Goal: Task Accomplishment & Management: Manage account settings

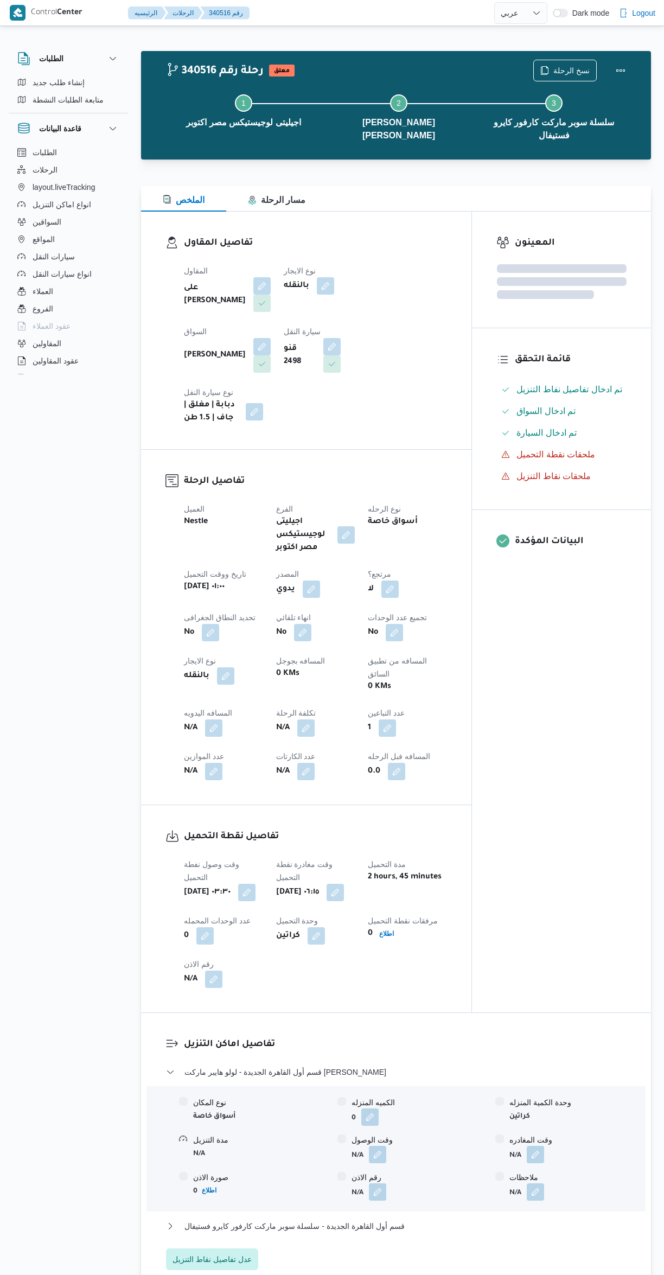
select select "ar"
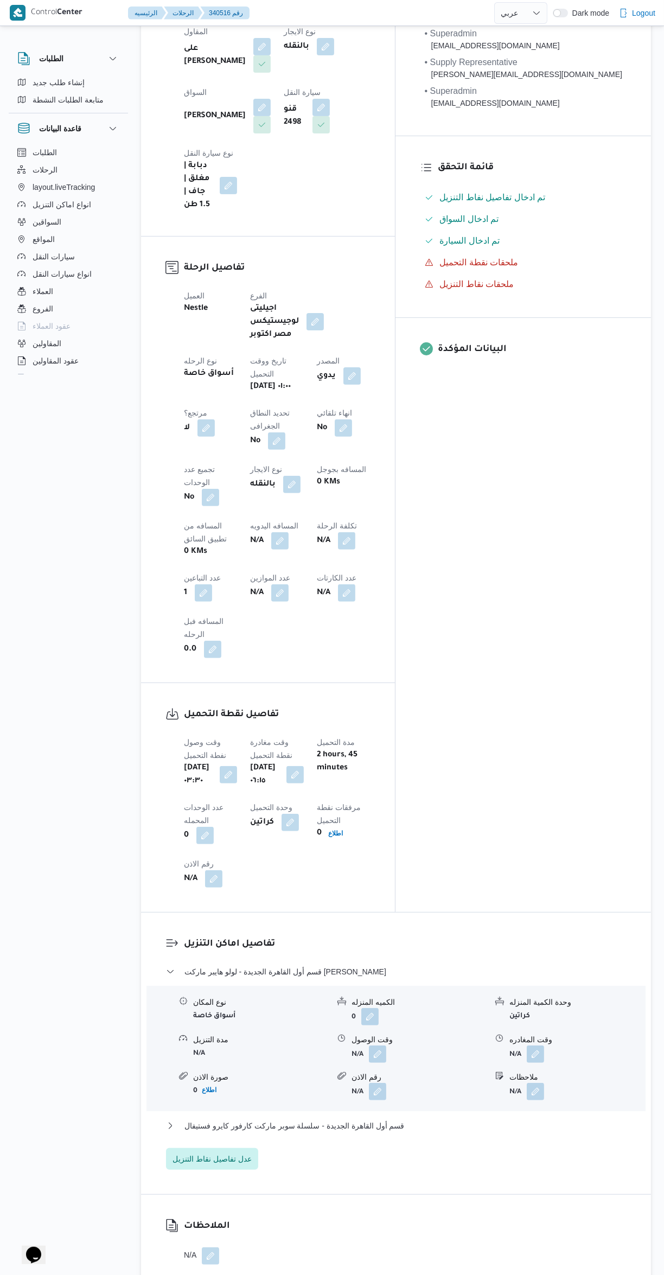
scroll to position [240, 0]
click at [379, 1045] on button "button" at bounding box center [377, 1053] width 17 height 17
click at [358, 898] on input "وقت الوصول" at bounding box center [348, 897] width 123 height 22
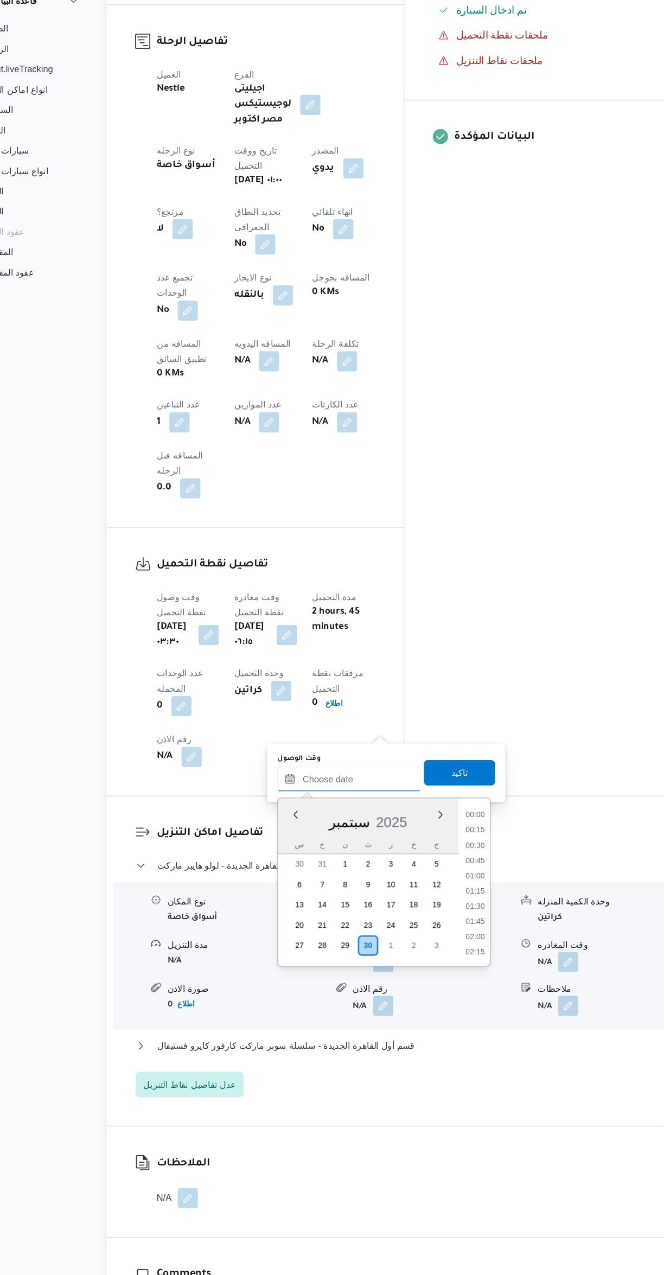
scroll to position [962, 0]
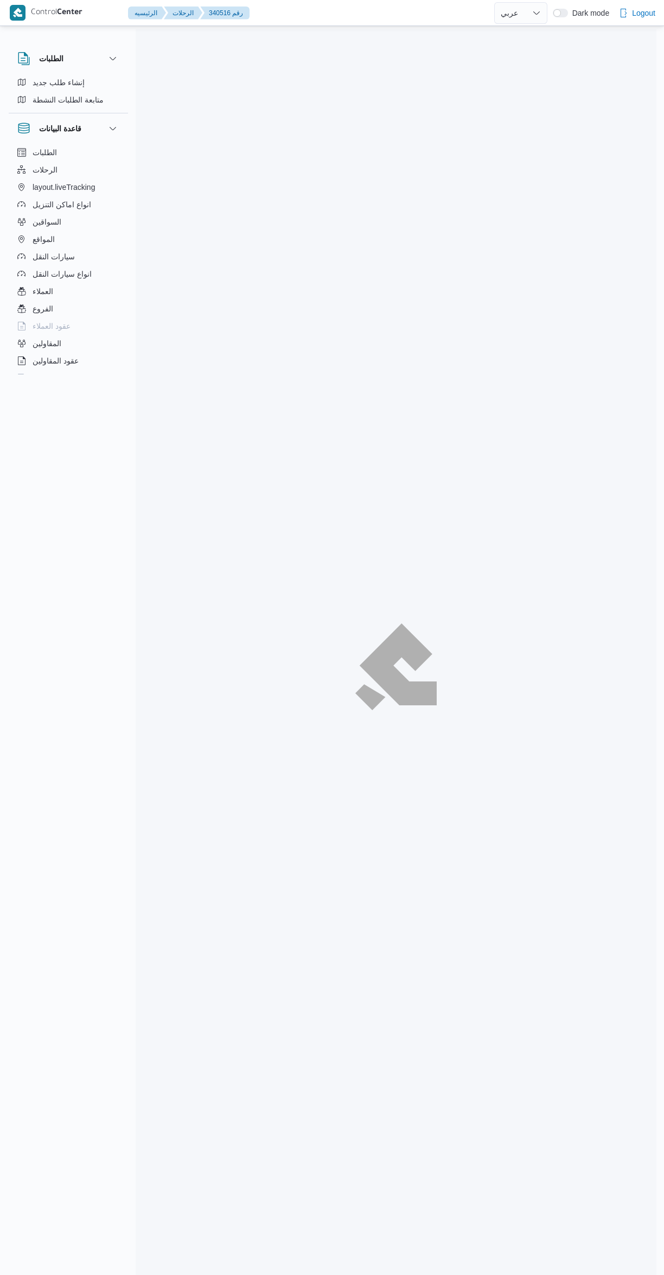
select select "ar"
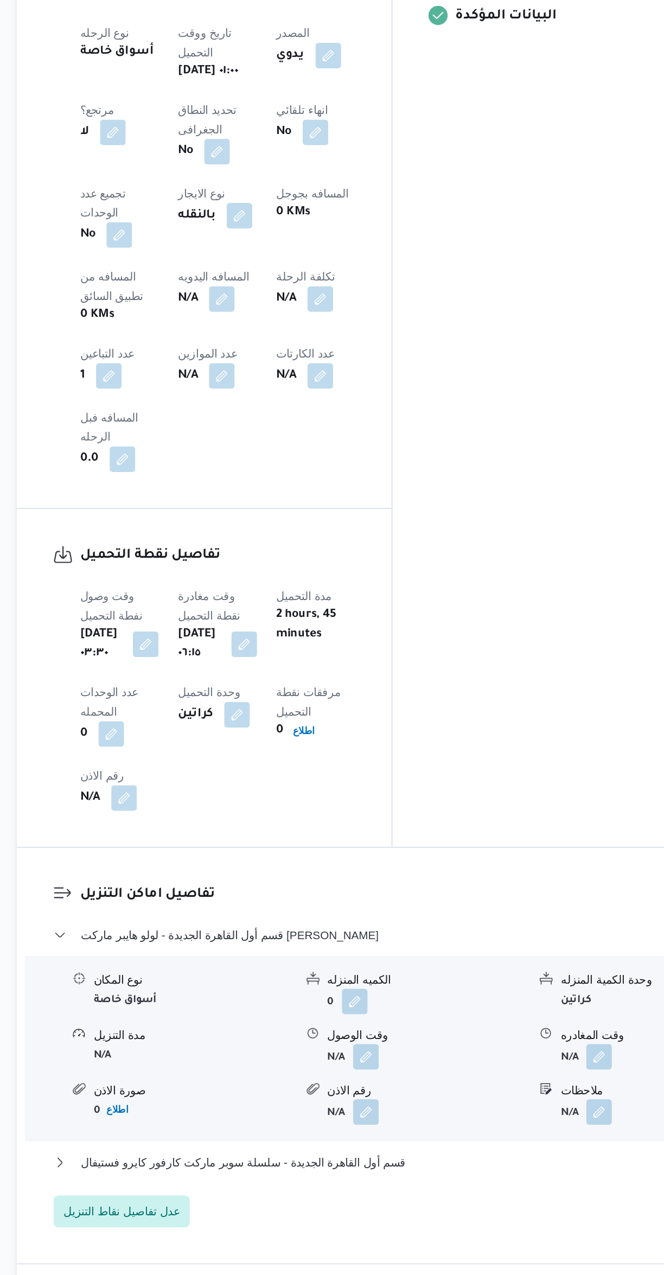
scroll to position [297, 0]
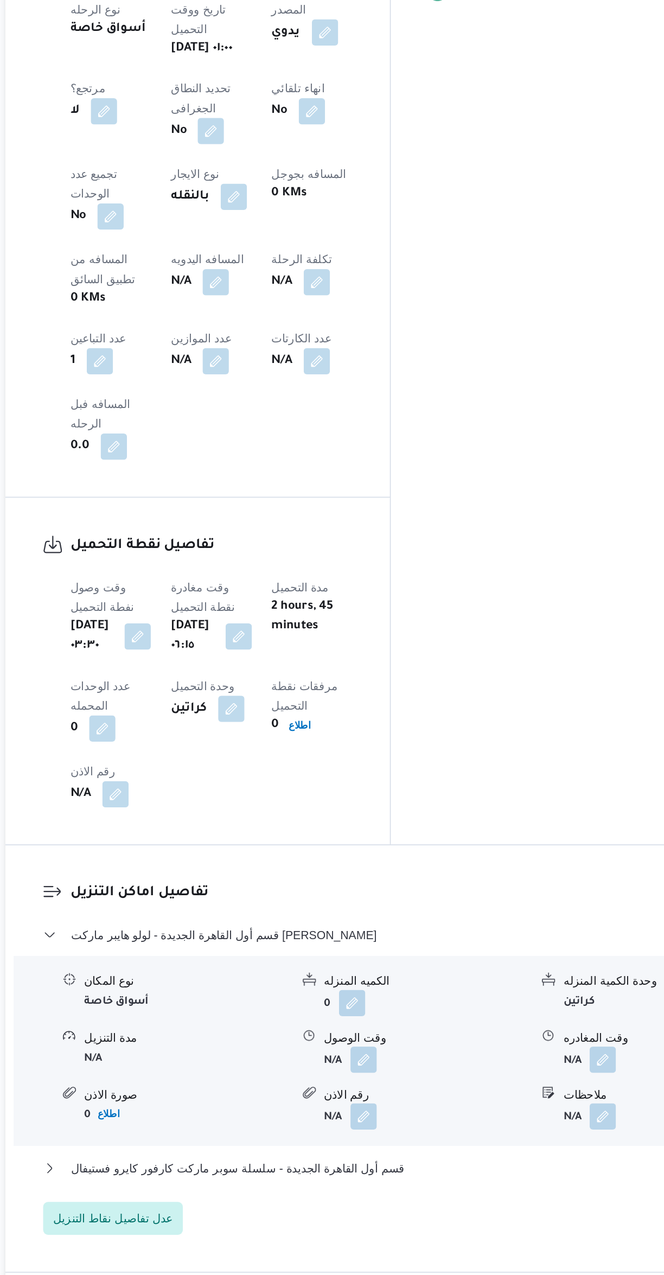
click at [381, 988] on button "button" at bounding box center [377, 996] width 17 height 17
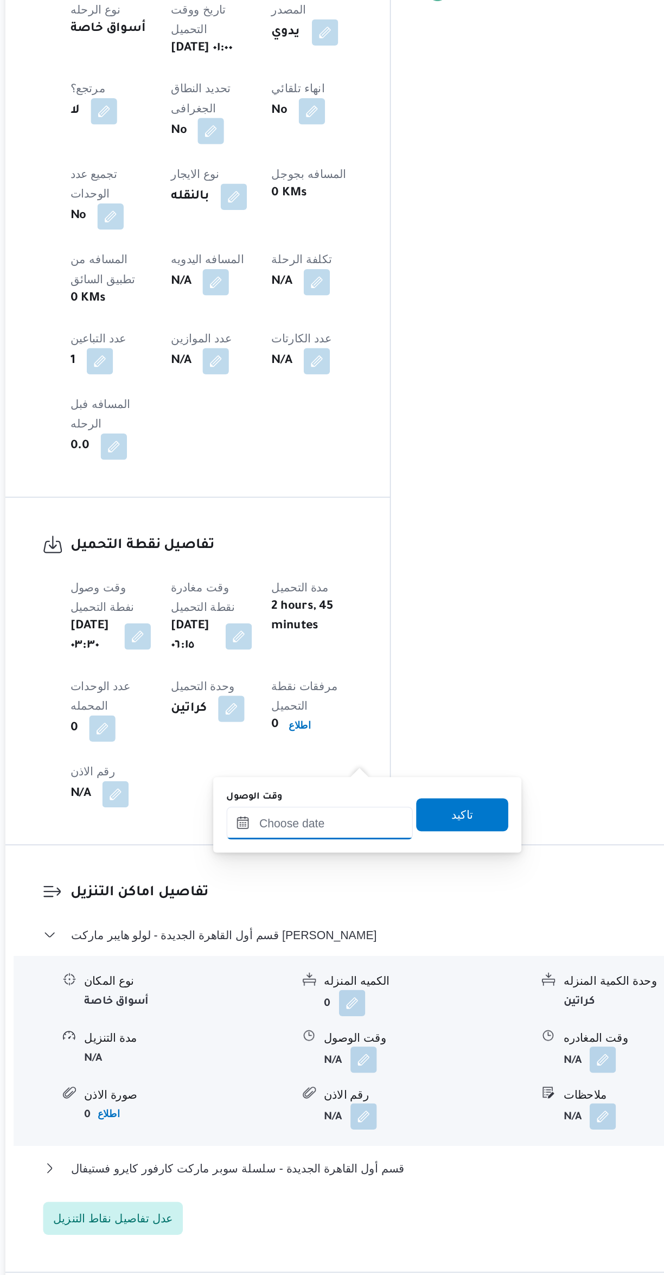
click at [361, 835] on input "وقت الوصول" at bounding box center [348, 840] width 123 height 22
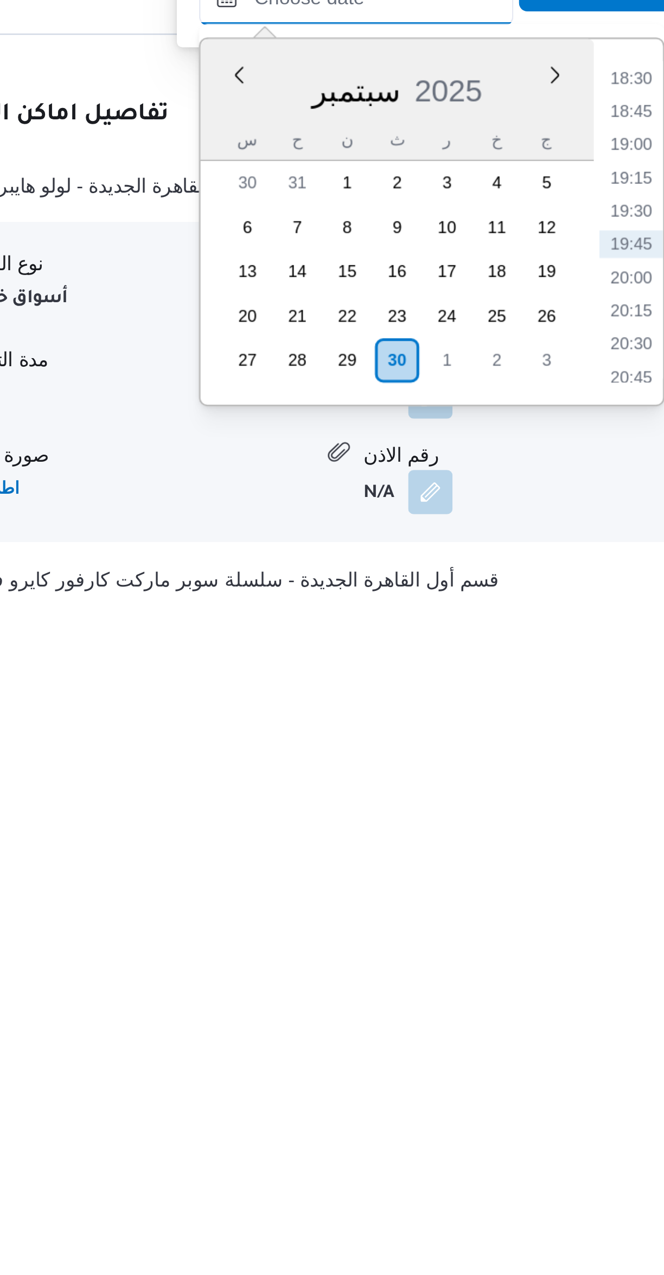
scroll to position [98, 0]
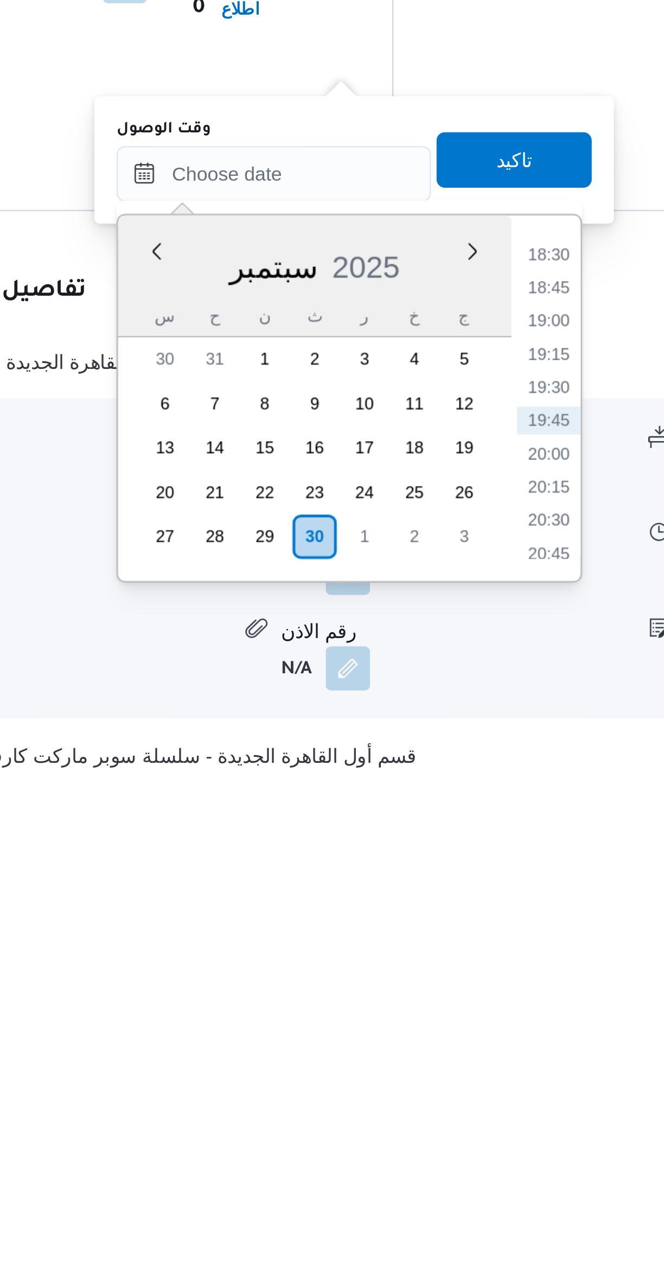
click at [455, 1068] on li "18:30" at bounding box center [456, 1070] width 25 height 11
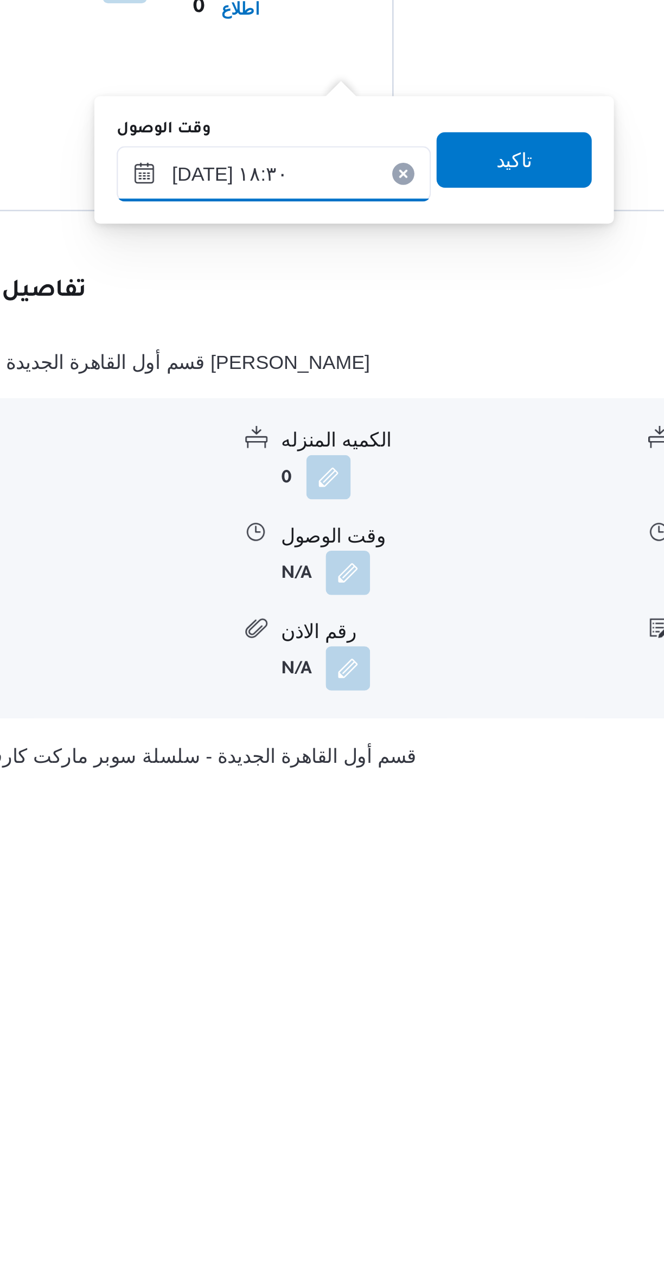
click at [315, 1041] on input "٣٠/٠٩/٢٠٢٥ ١٨:٣٠" at bounding box center [348, 1039] width 123 height 22
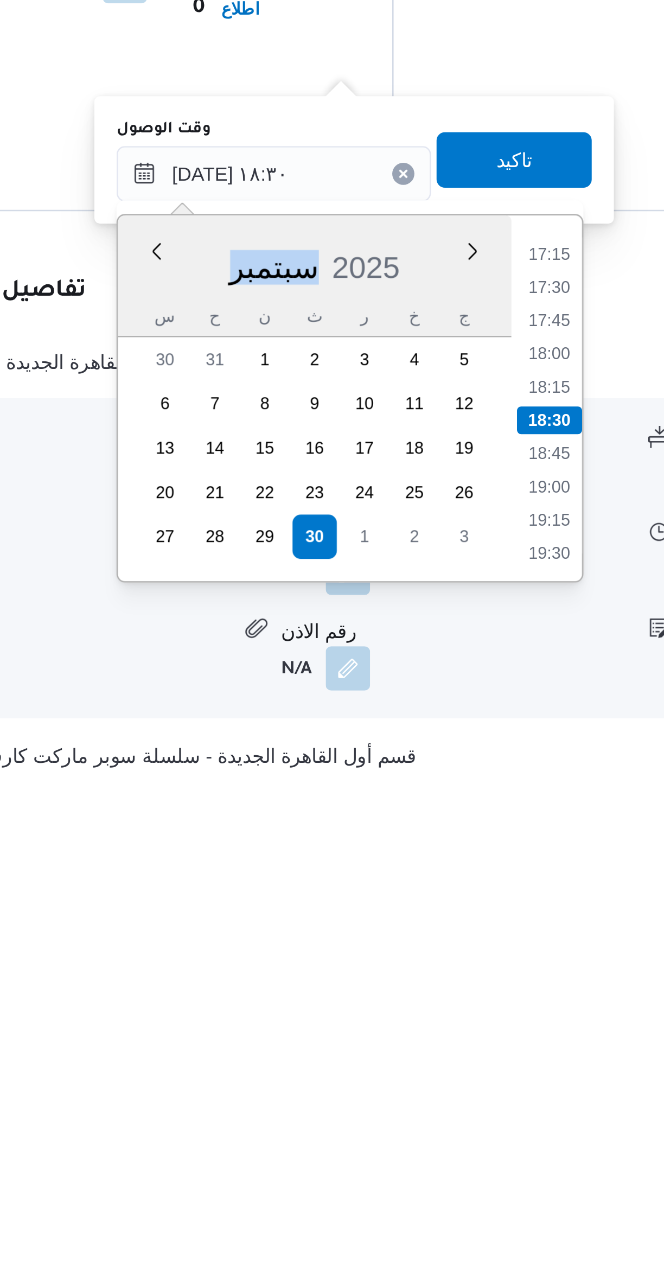
scroll to position [99, 0]
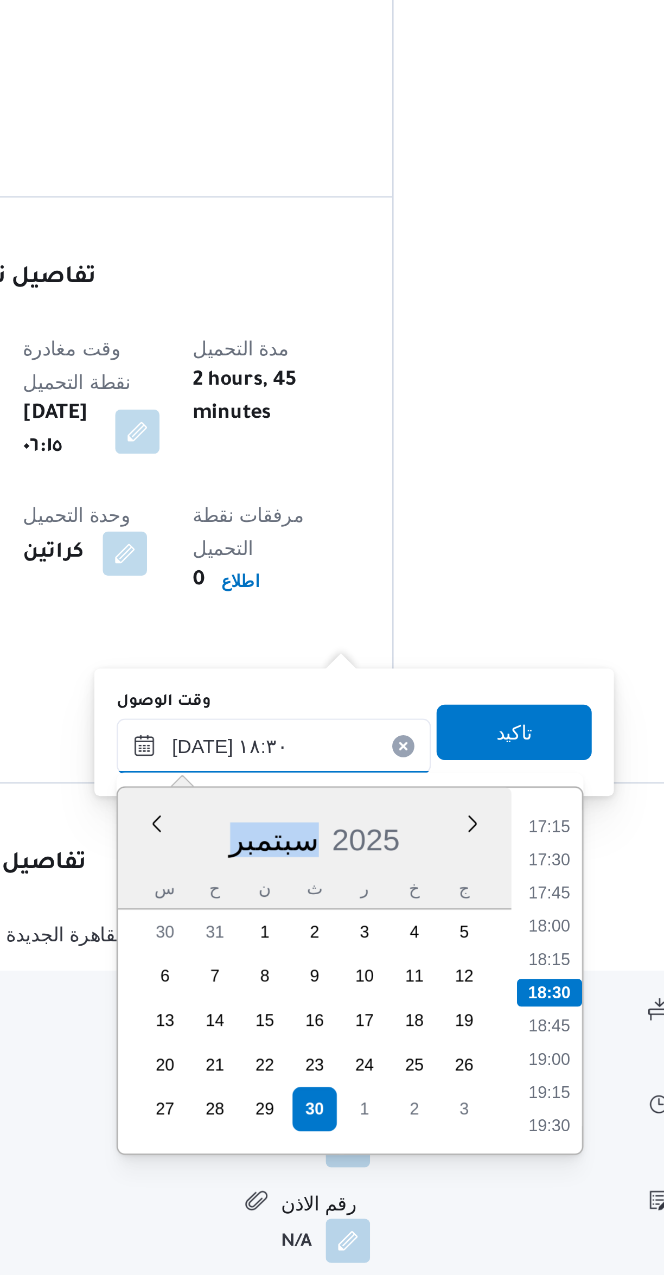
click at [310, 1037] on input "٣٠/٠٩/٢٠٢٥ ١٨:٣٠" at bounding box center [348, 1038] width 123 height 22
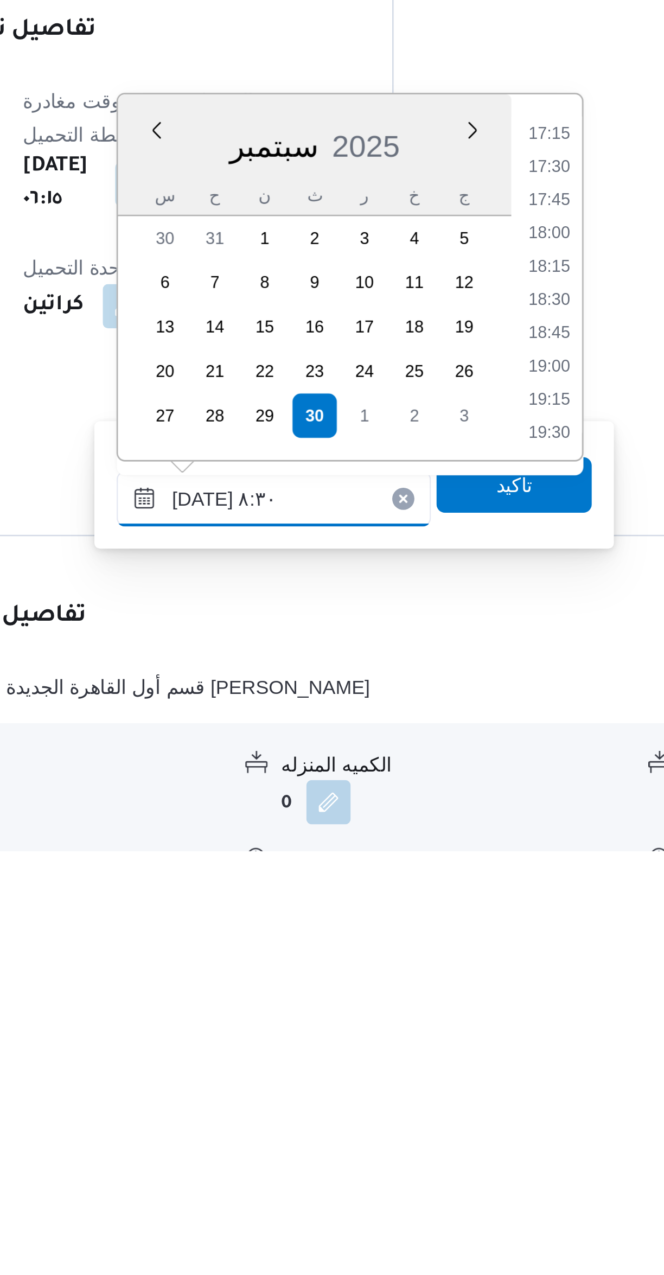
scroll to position [442, 0]
click at [458, 992] on li "08:30" at bounding box center [456, 993] width 25 height 11
type input "٣٠/٠٩/٢٠٢٥ ٠٨:٣٠"
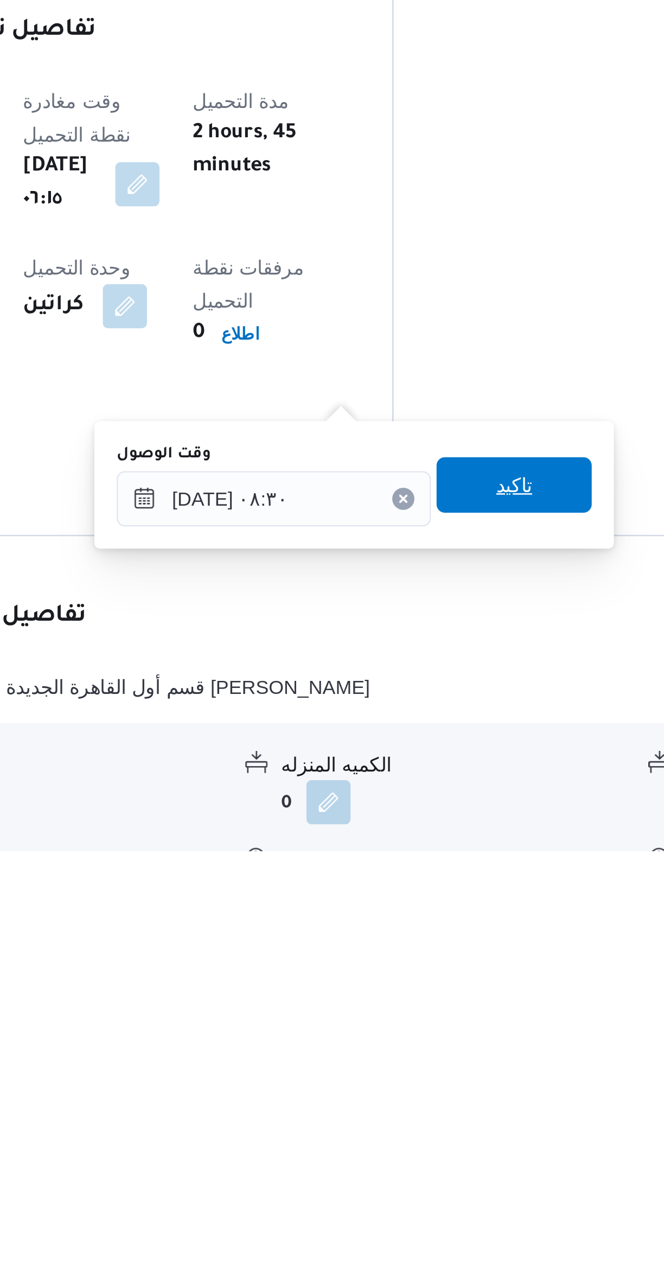
click at [448, 1130] on span "تاكيد" at bounding box center [442, 1132] width 61 height 22
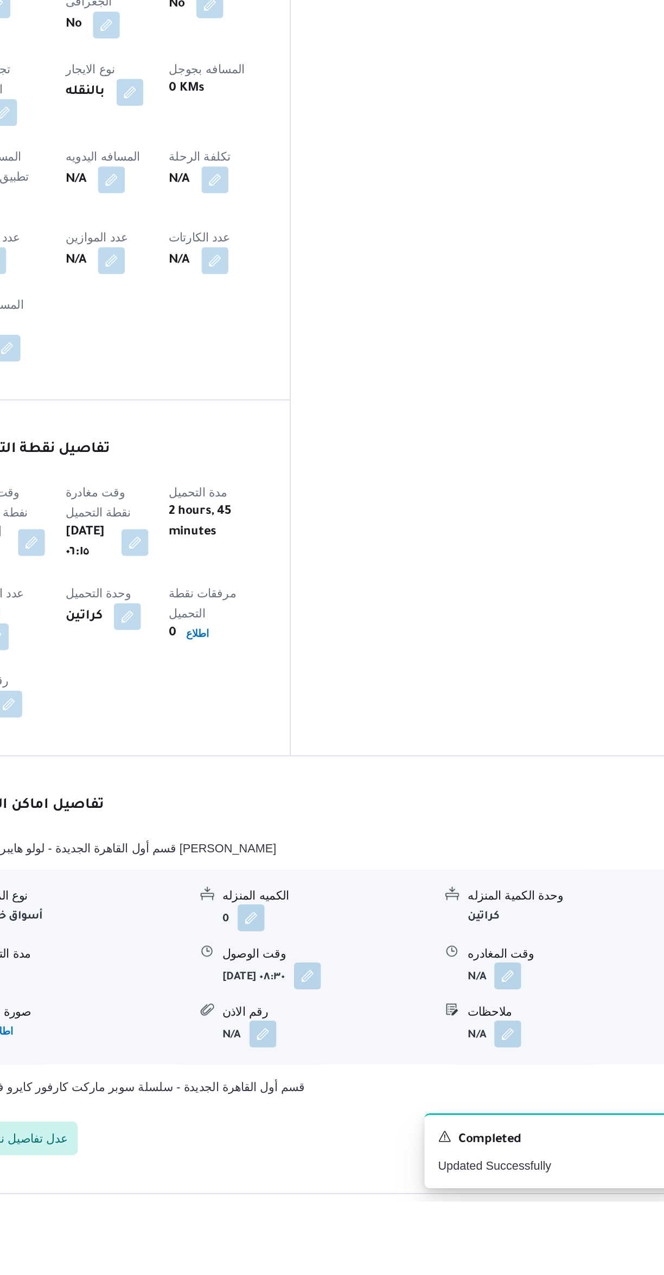
scroll to position [269, 0]
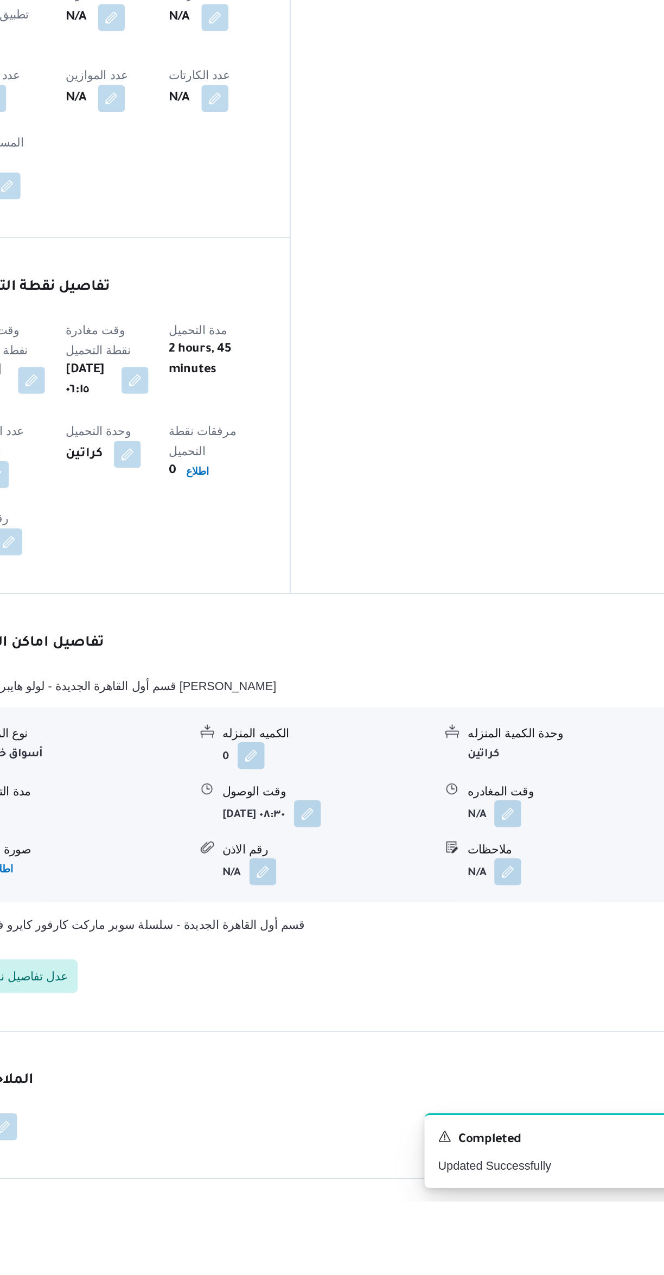
click at [537, 1016] on button "button" at bounding box center [535, 1024] width 17 height 17
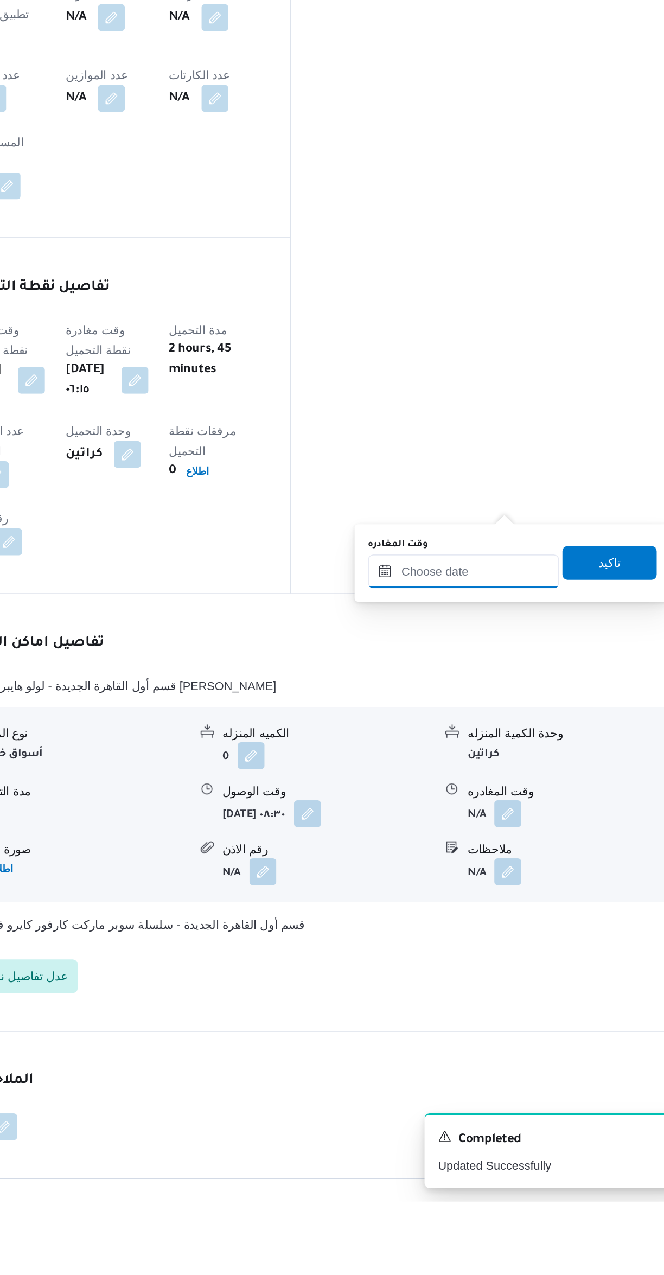
click at [503, 867] on input "وقت المغادره" at bounding box center [506, 869] width 123 height 22
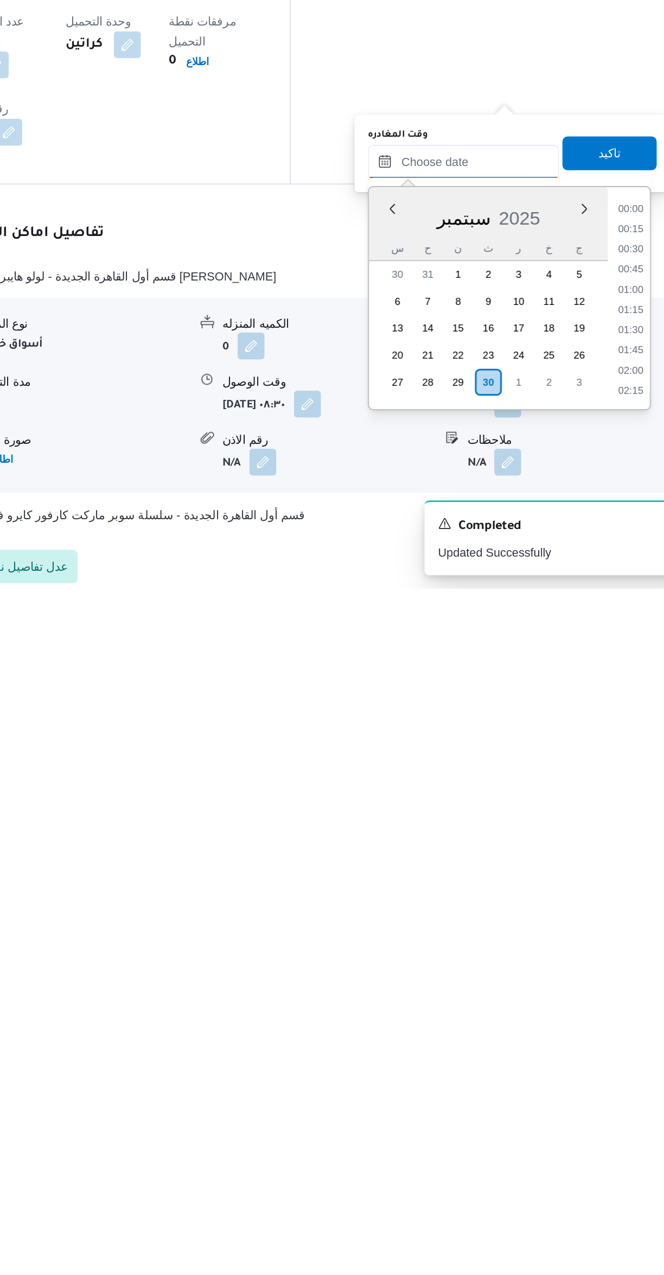
scroll to position [962, 0]
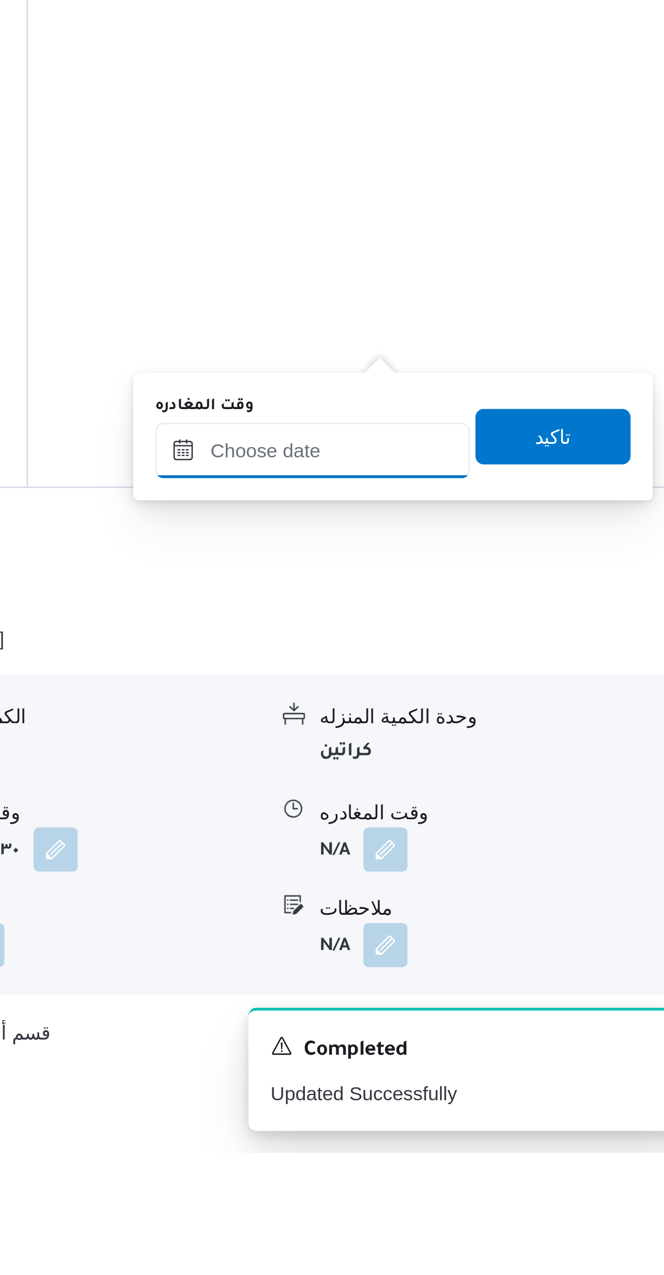
click at [501, 1000] on input "وقت المغادره" at bounding box center [506, 1000] width 123 height 22
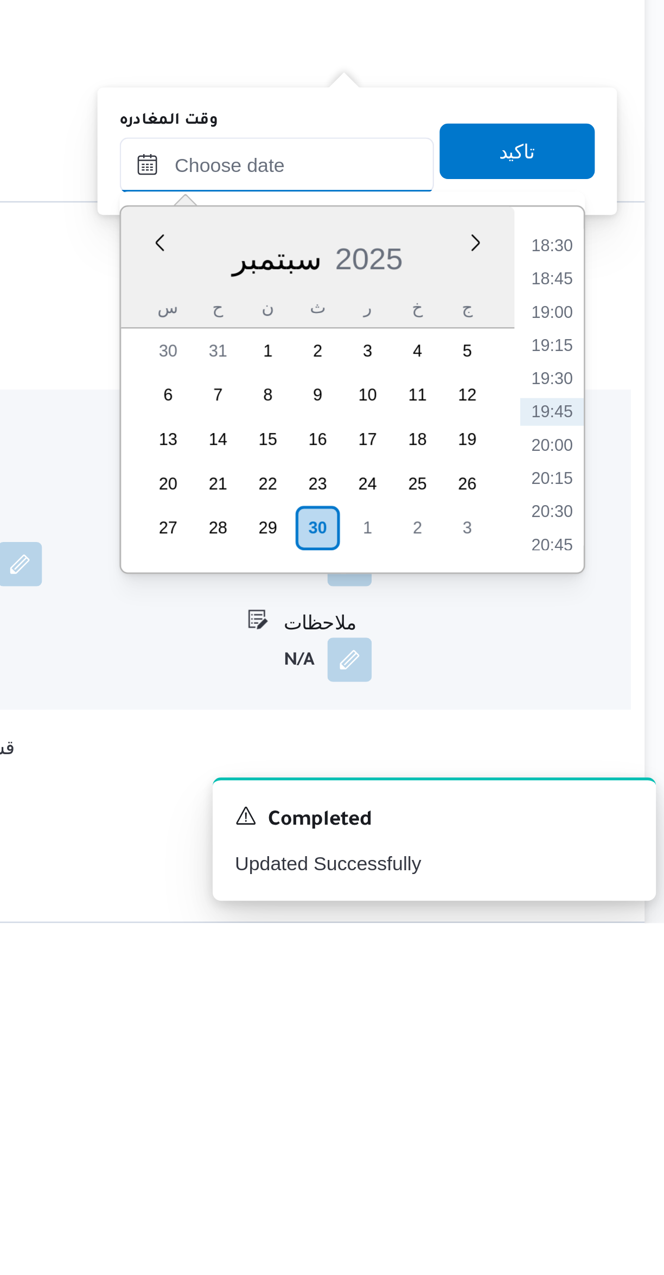
scroll to position [159, 0]
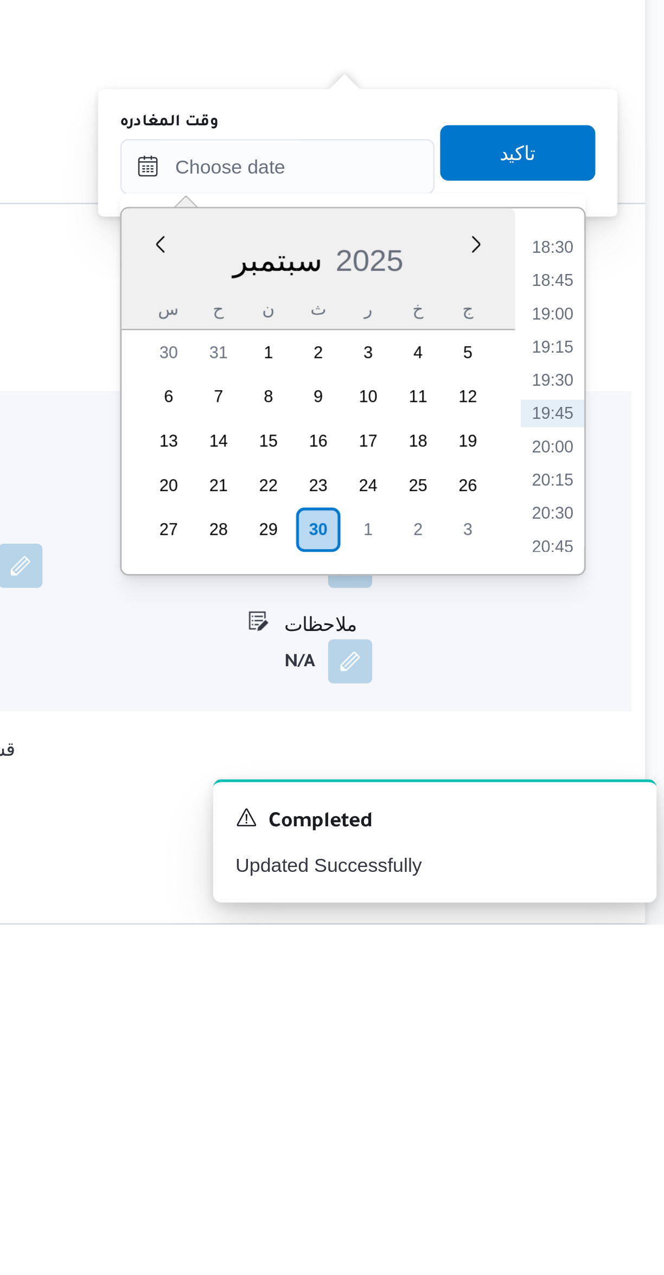
click at [618, 1023] on li "18:45" at bounding box center [614, 1022] width 25 height 11
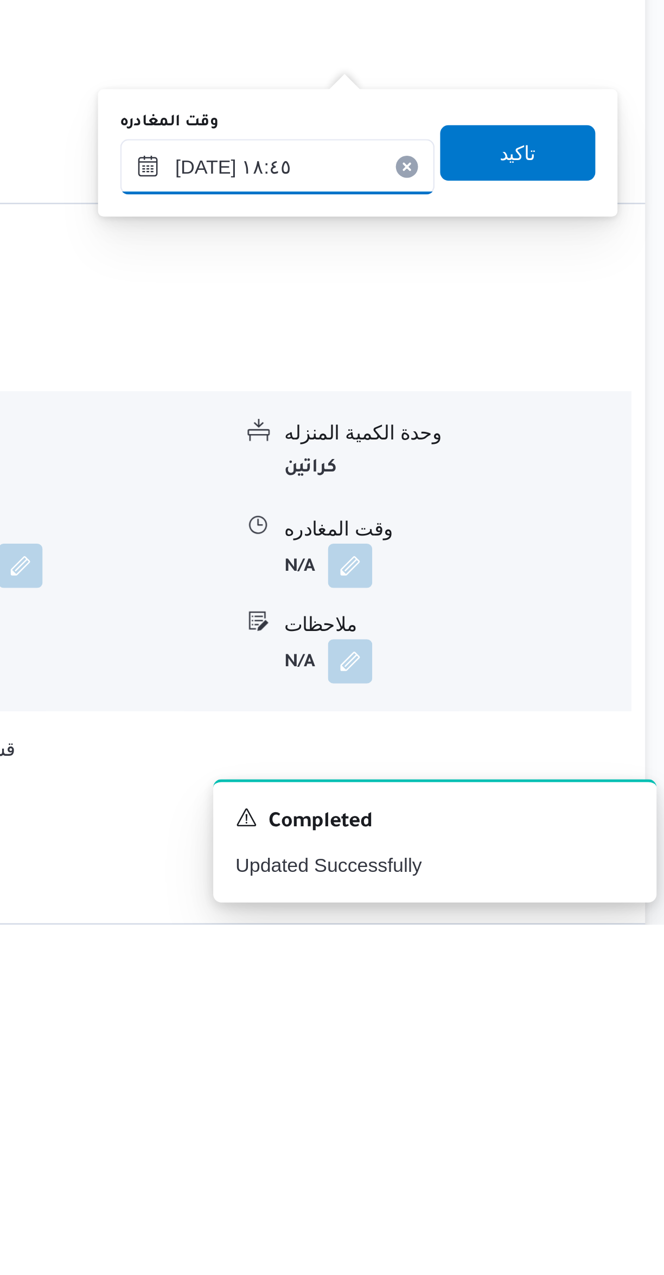
click at [471, 981] on input "٣٠/٠٩/٢٠٢٥ ١٨:٤٥" at bounding box center [506, 978] width 123 height 22
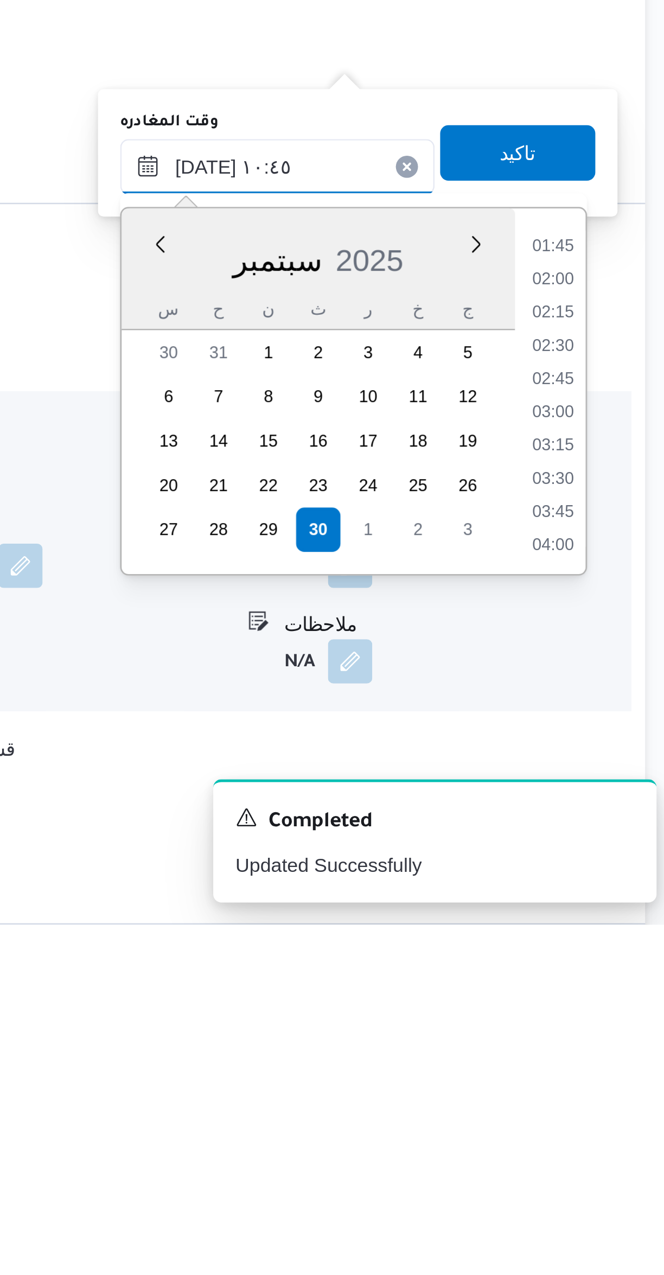
scroll to position [446, 0]
type input "٣٠/٠٩/٢٠٢٥ ١٠:٤٥"
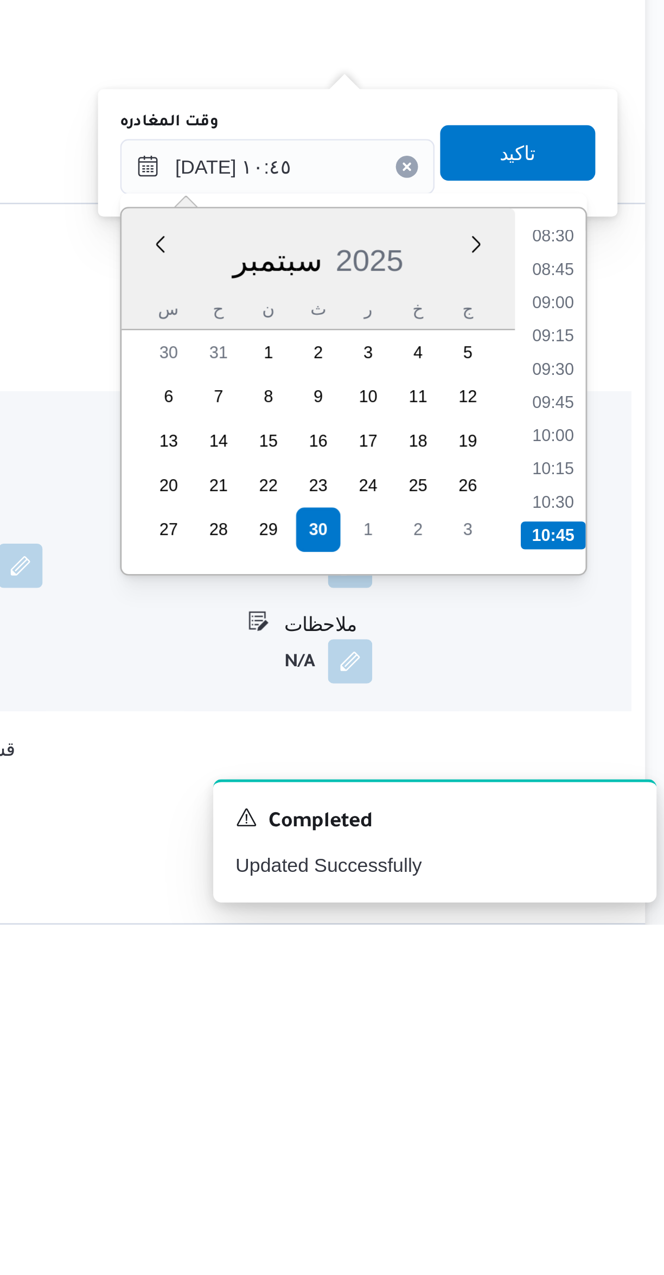
click at [610, 1125] on li "10:45" at bounding box center [614, 1122] width 25 height 11
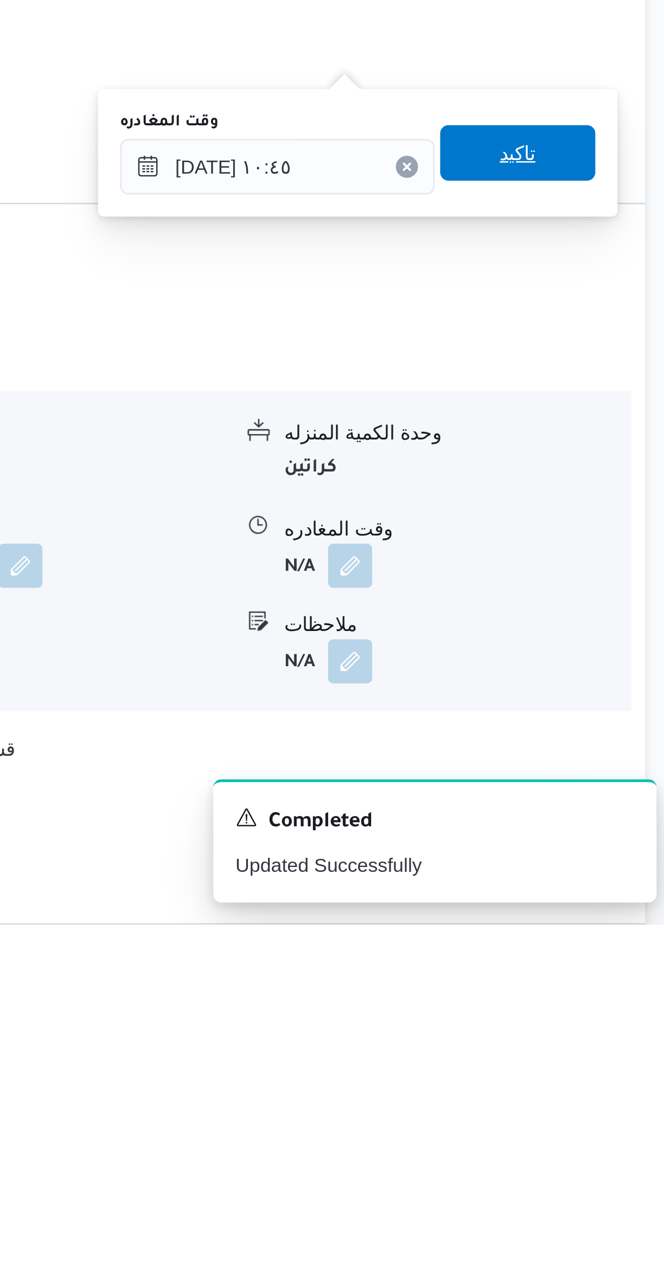
click at [618, 969] on span "تاكيد" at bounding box center [601, 973] width 61 height 22
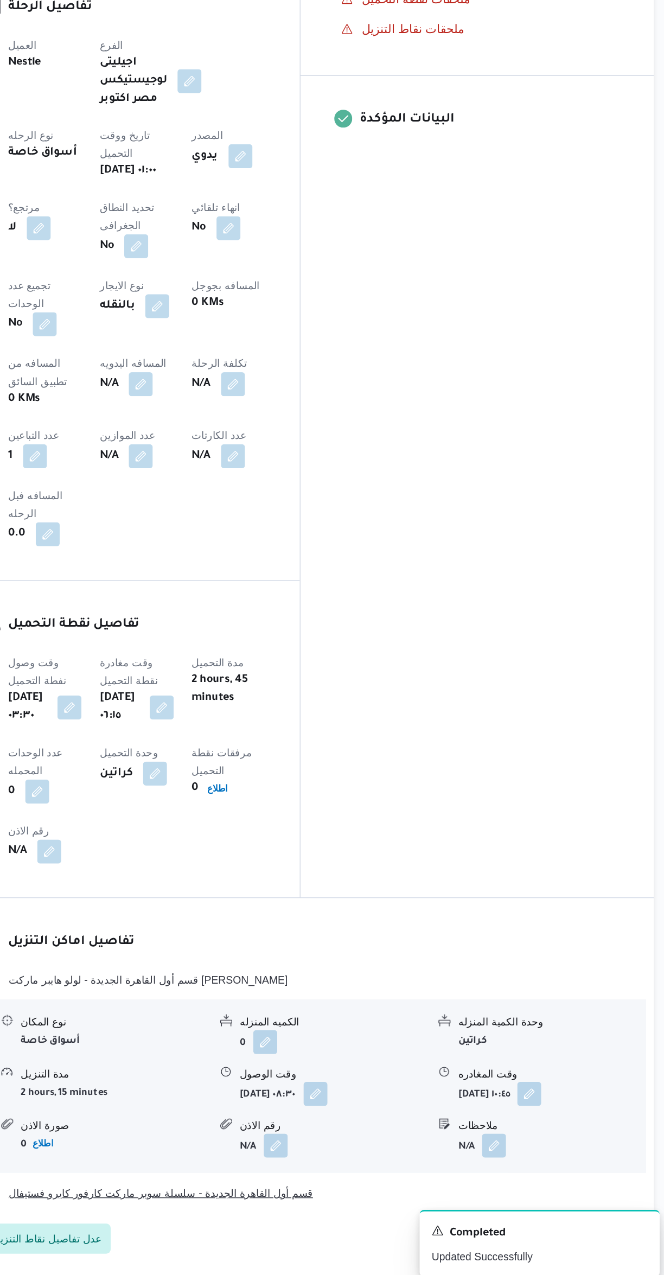
click at [457, 1199] on button "قسم أول القاهرة الجديدة - سلسلة سوبر ماركت كارفور كايرو فستيفال" at bounding box center [396, 1205] width 461 height 13
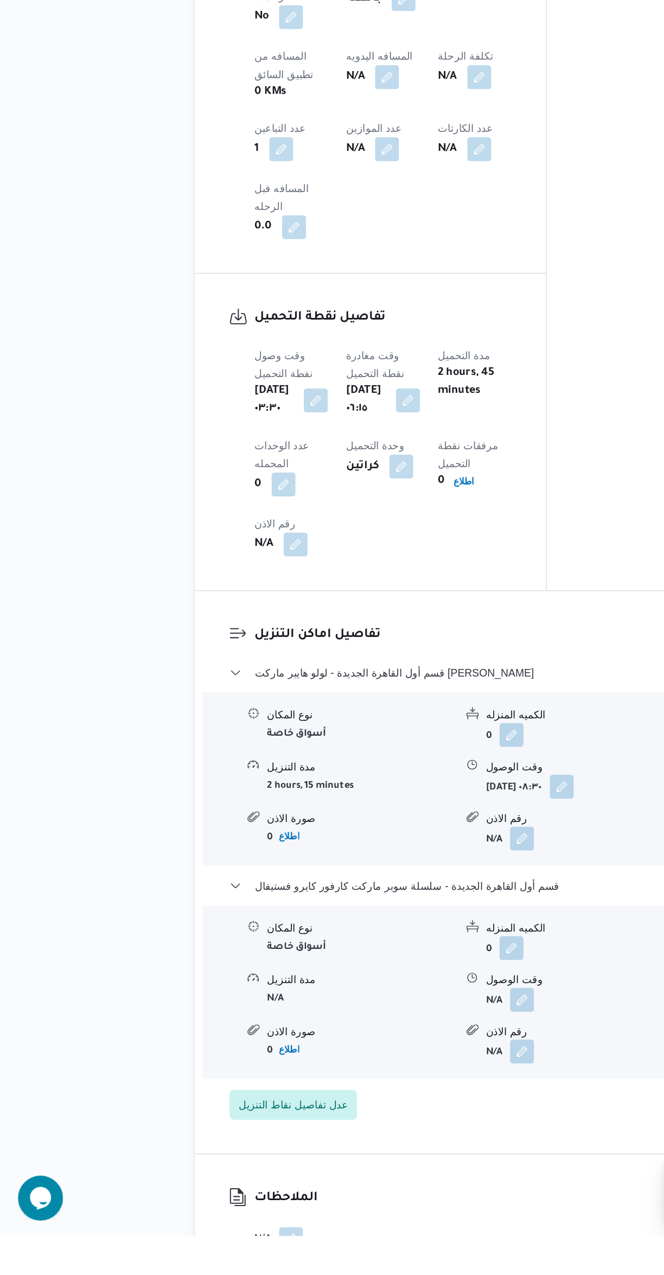
scroll to position [344, 0]
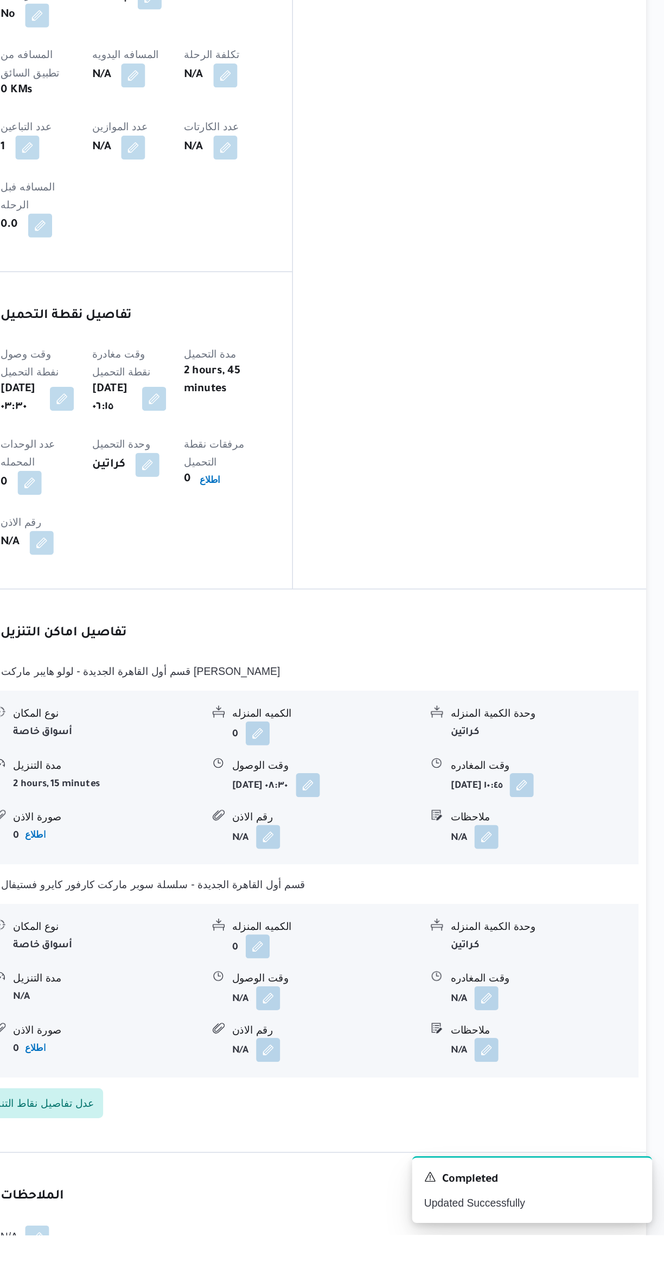
click at [536, 1095] on button "button" at bounding box center [535, 1103] width 17 height 17
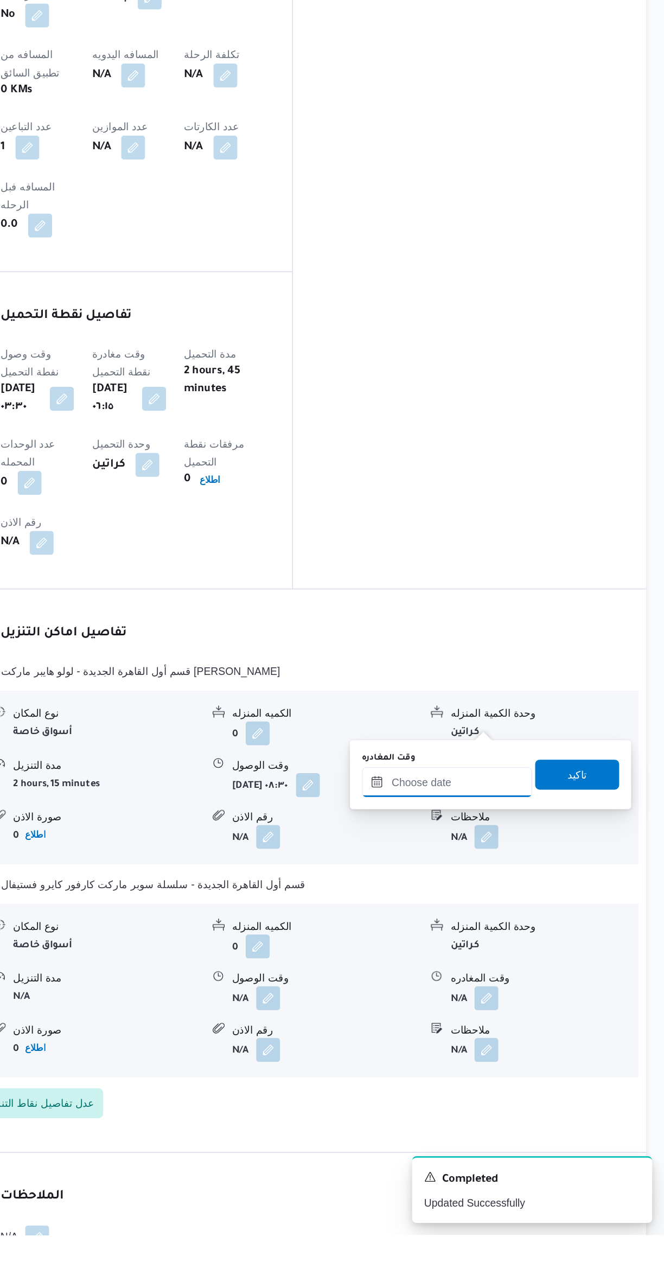
click at [486, 954] on input "وقت المغادره" at bounding box center [506, 947] width 123 height 22
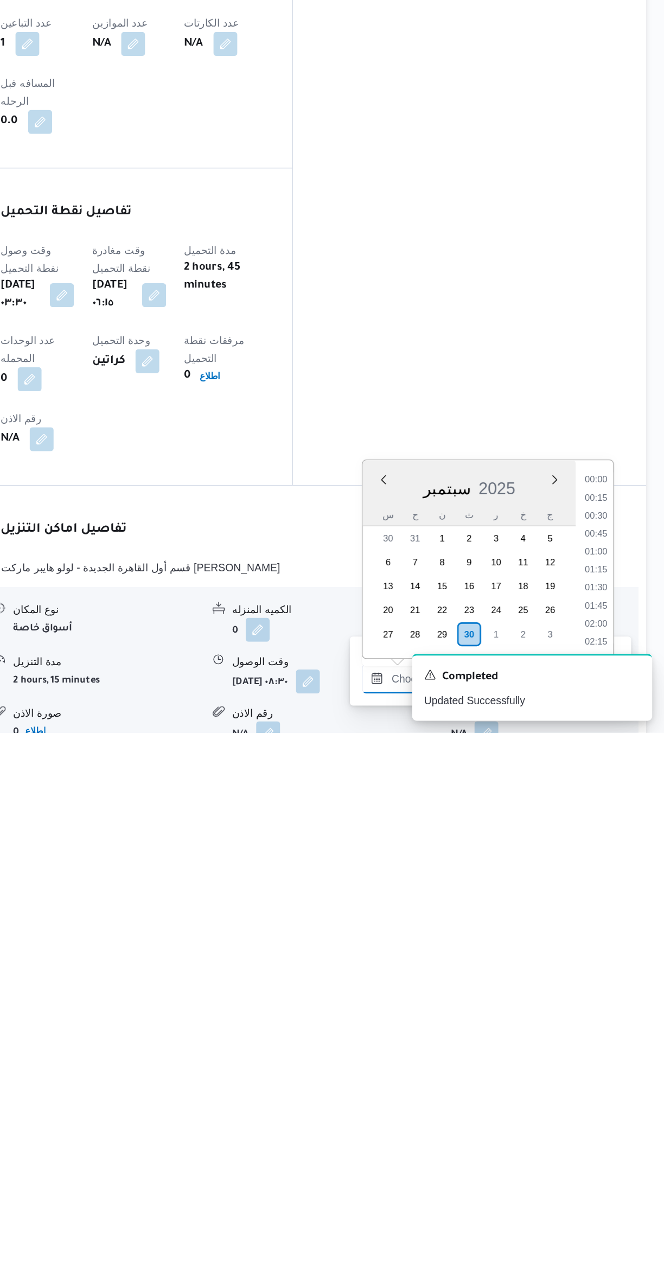
scroll to position [962, 0]
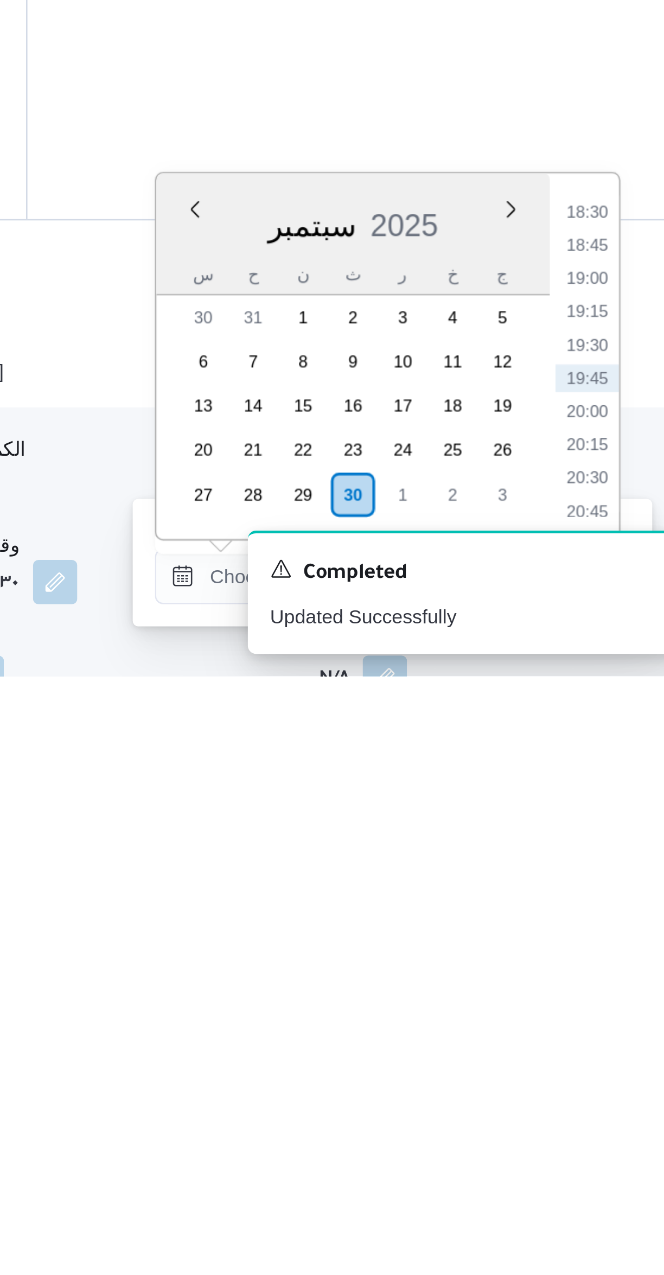
click at [617, 1145] on li "19:30" at bounding box center [614, 1145] width 25 height 11
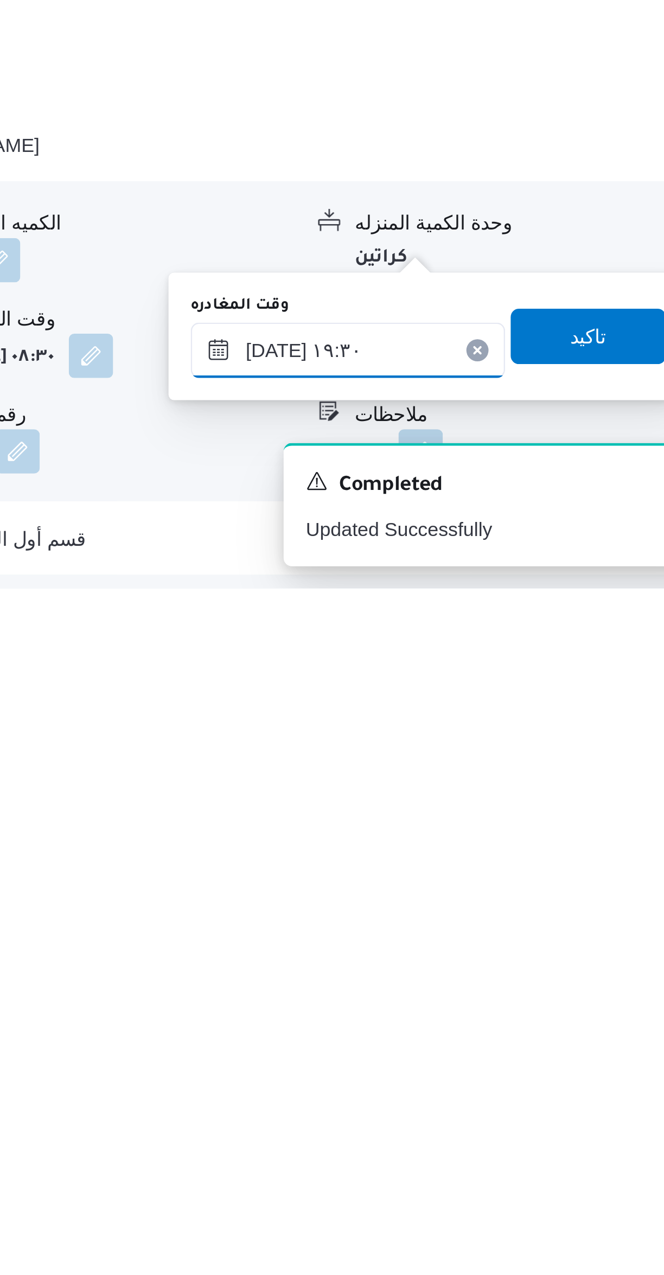
scroll to position [131, 0]
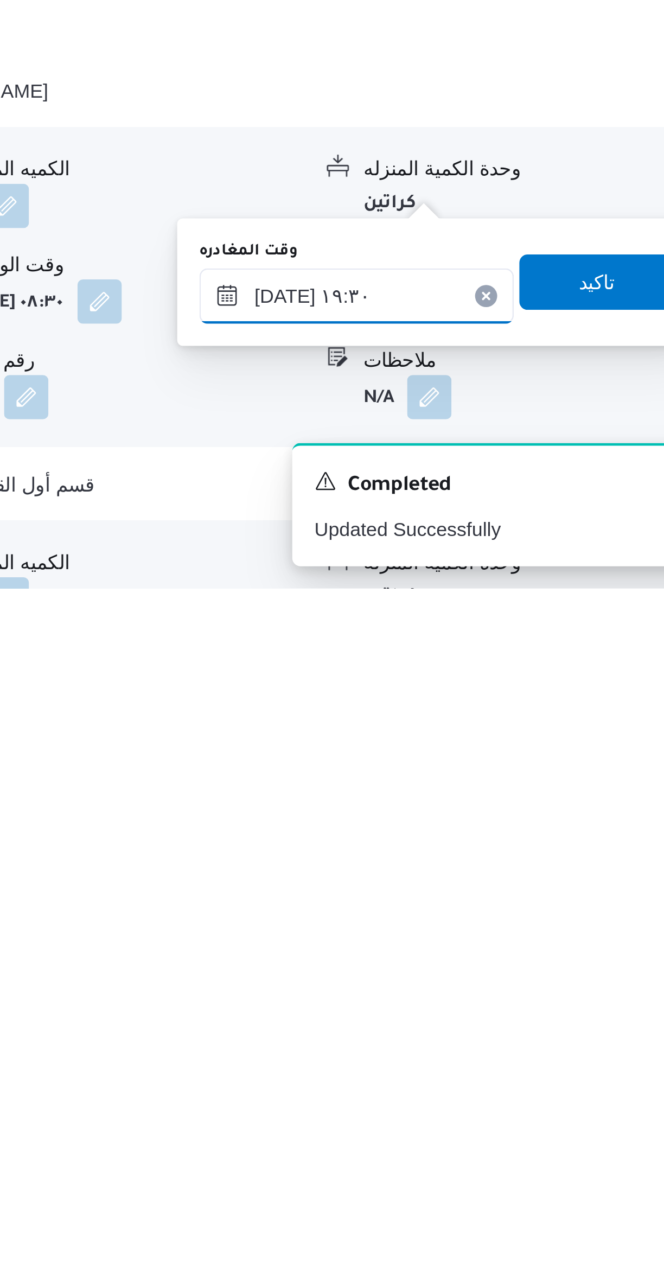
click at [475, 1162] on input "٣٠/٠٩/٢٠٢٥ ١٩:٣٠" at bounding box center [506, 1160] width 123 height 22
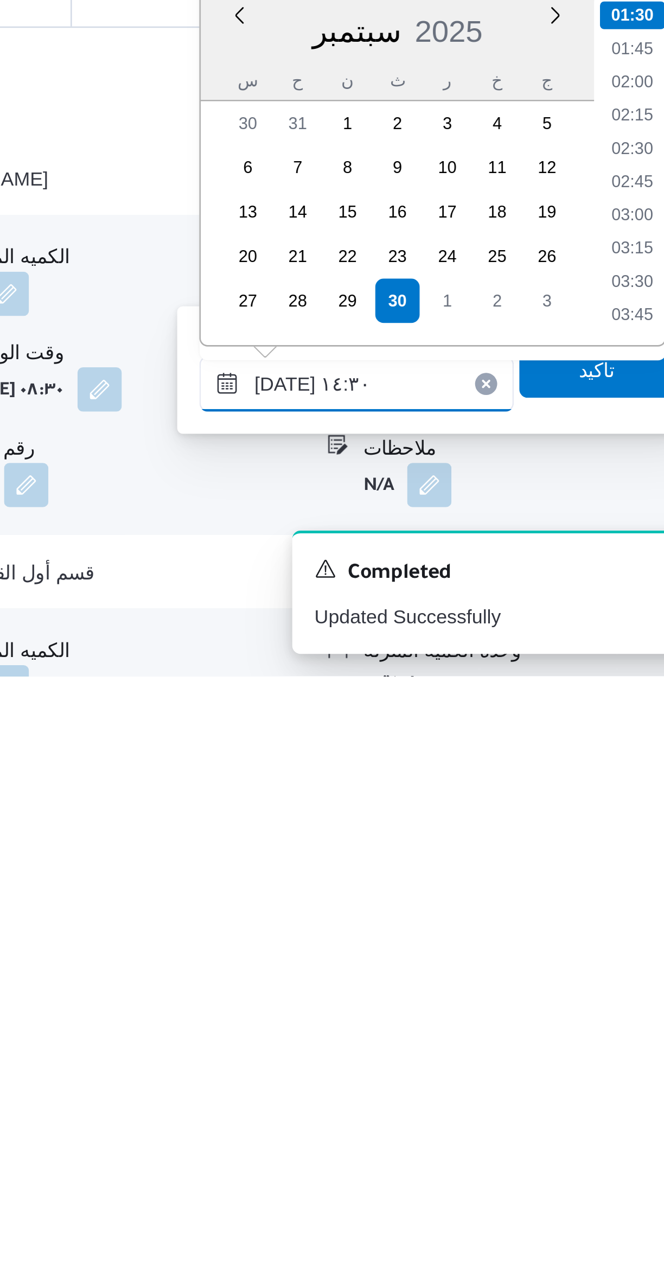
scroll to position [641, 0]
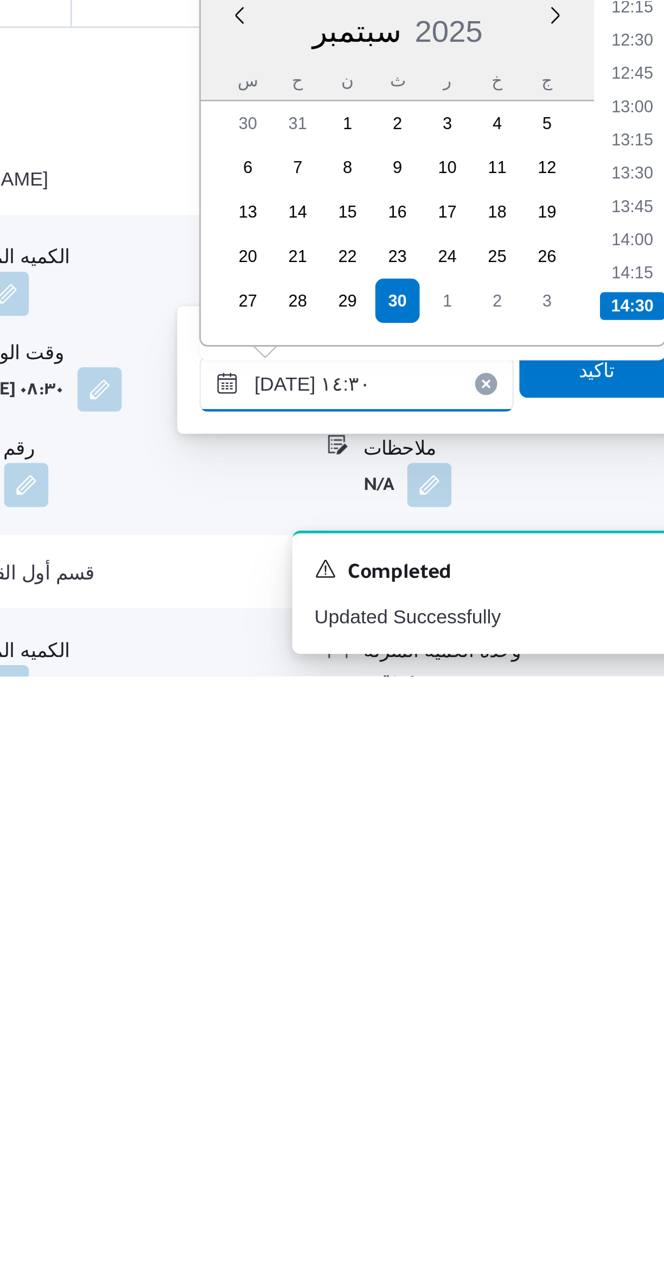
type input "٣٠/٠٩/٢٠٢٥ ١٤:٣٠"
click at [612, 1127] on li "14:30" at bounding box center [614, 1130] width 25 height 11
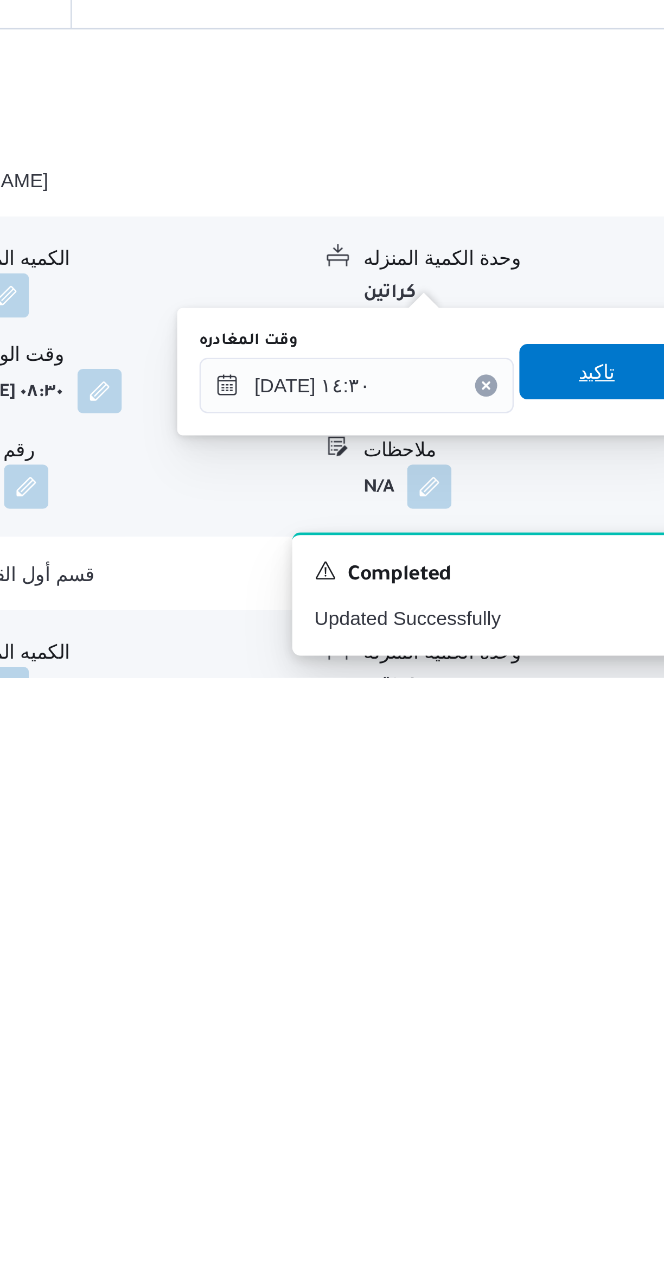
click at [594, 1153] on span "تاكيد" at bounding box center [601, 1154] width 14 height 13
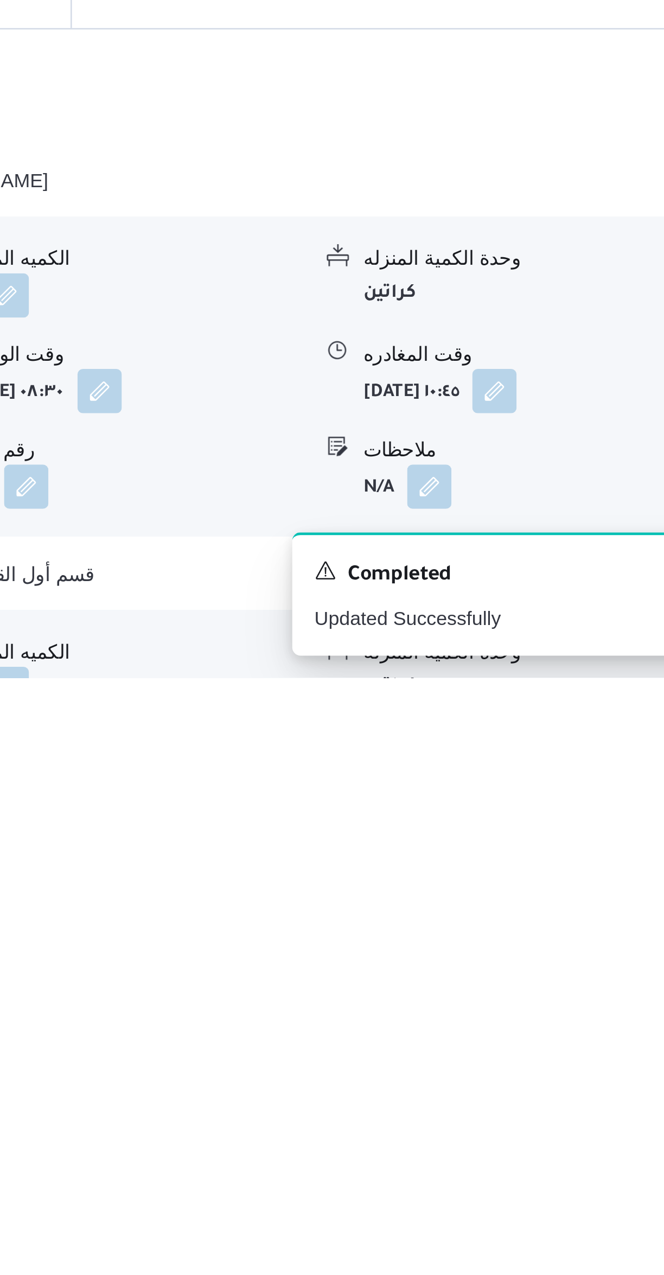
scroll to position [0, 0]
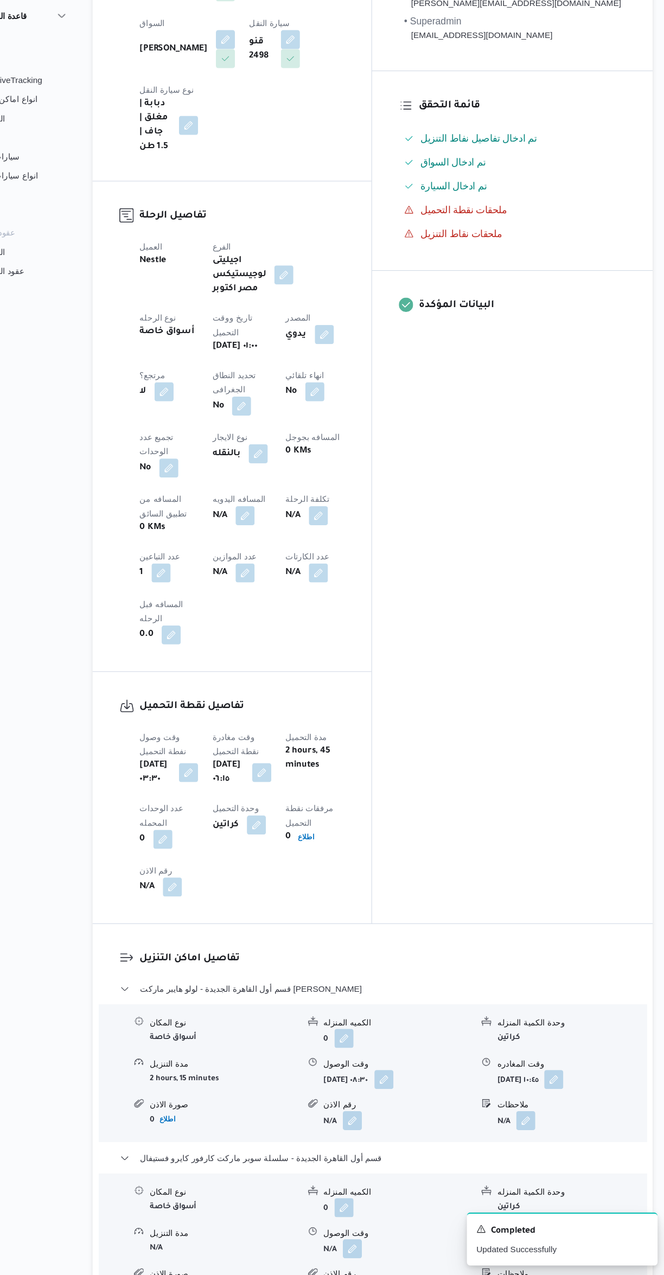
click at [378, 1126] on button "button" at bounding box center [377, 1134] width 17 height 17
click at [388, 1008] on button "قسم أول القاهرة الجديدة - لولو هايبر ماركت بارك مول" at bounding box center [396, 1014] width 461 height 13
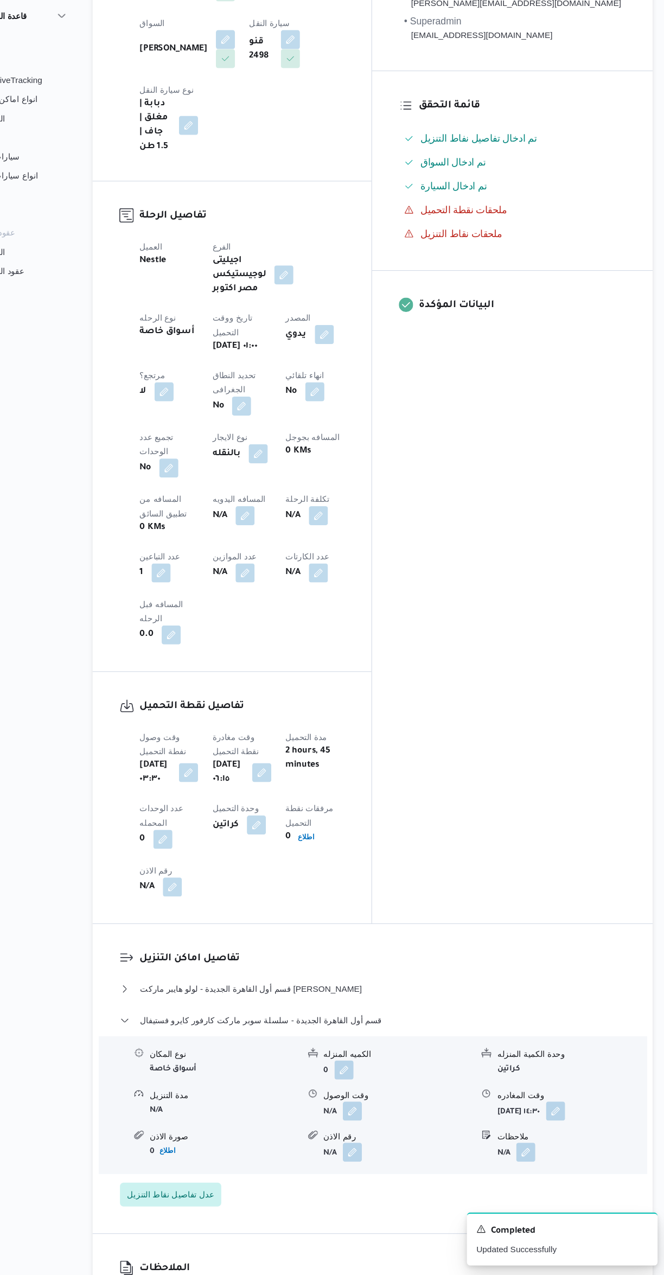
click at [271, 575] on button "button" at bounding box center [279, 583] width 17 height 17
click at [192, 507] on input "المسافه اليدويه" at bounding box center [186, 506] width 108 height 22
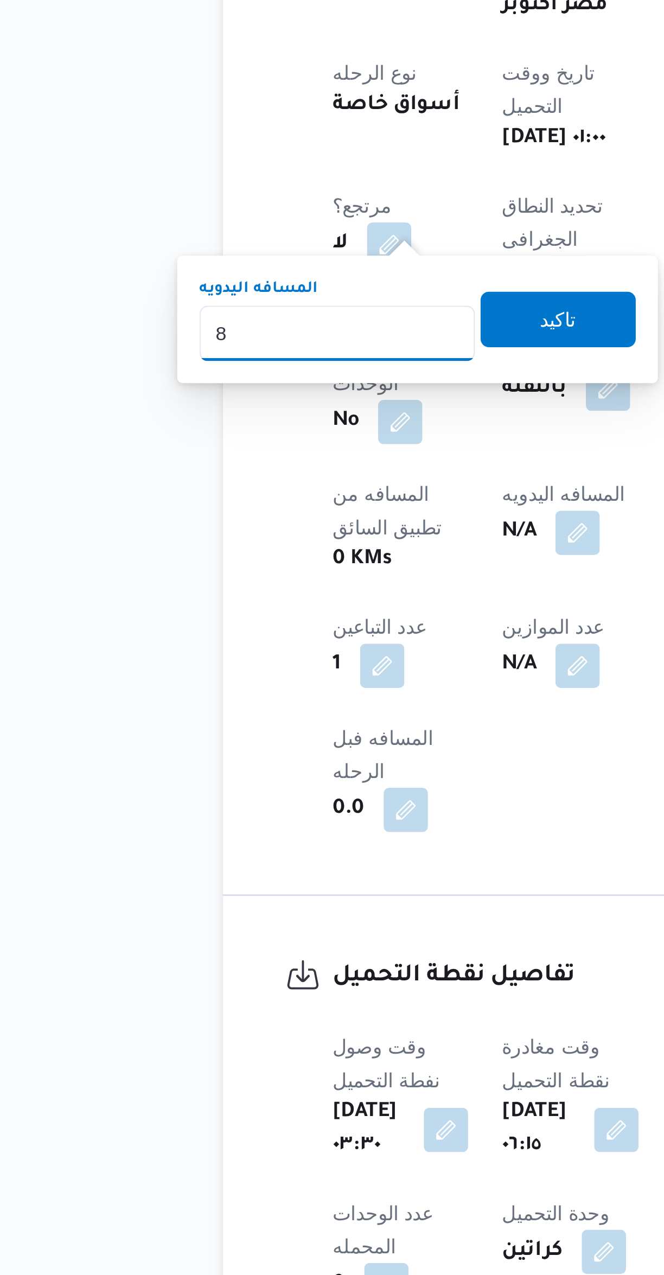
type input "84"
click at [265, 528] on span "تاكيد" at bounding box center [272, 522] width 14 height 13
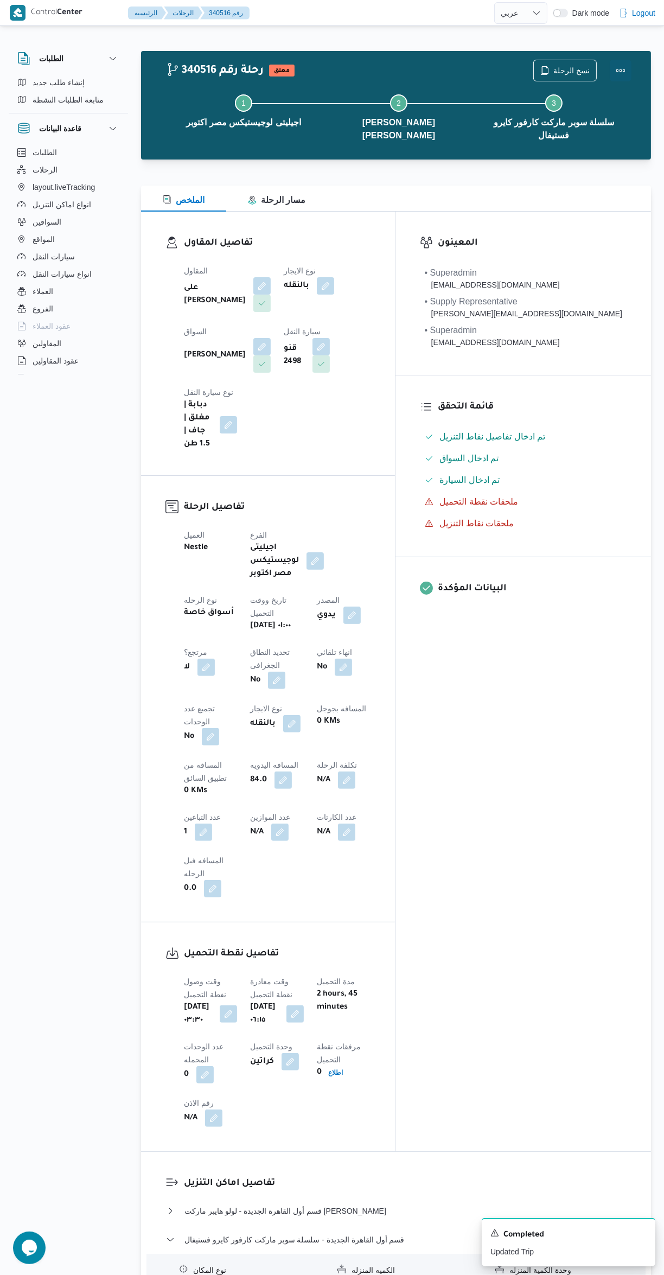
click at [617, 69] on button "Actions" at bounding box center [621, 71] width 22 height 22
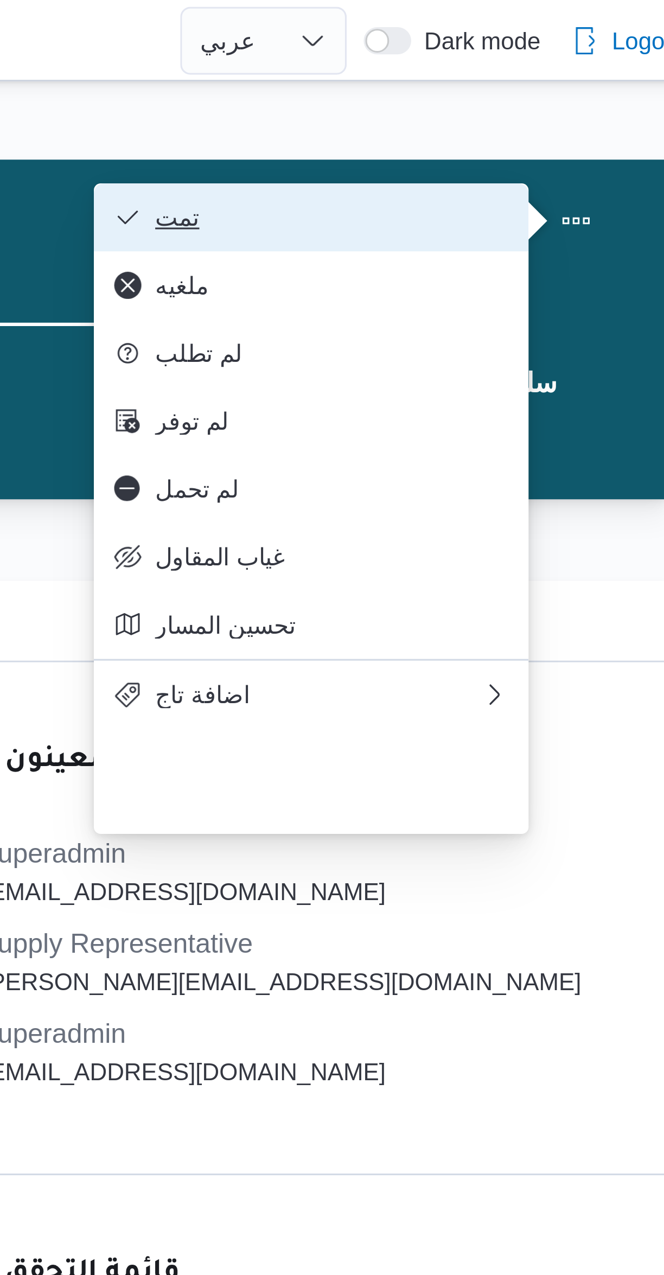
click at [540, 72] on span "تمت" at bounding box center [542, 69] width 113 height 9
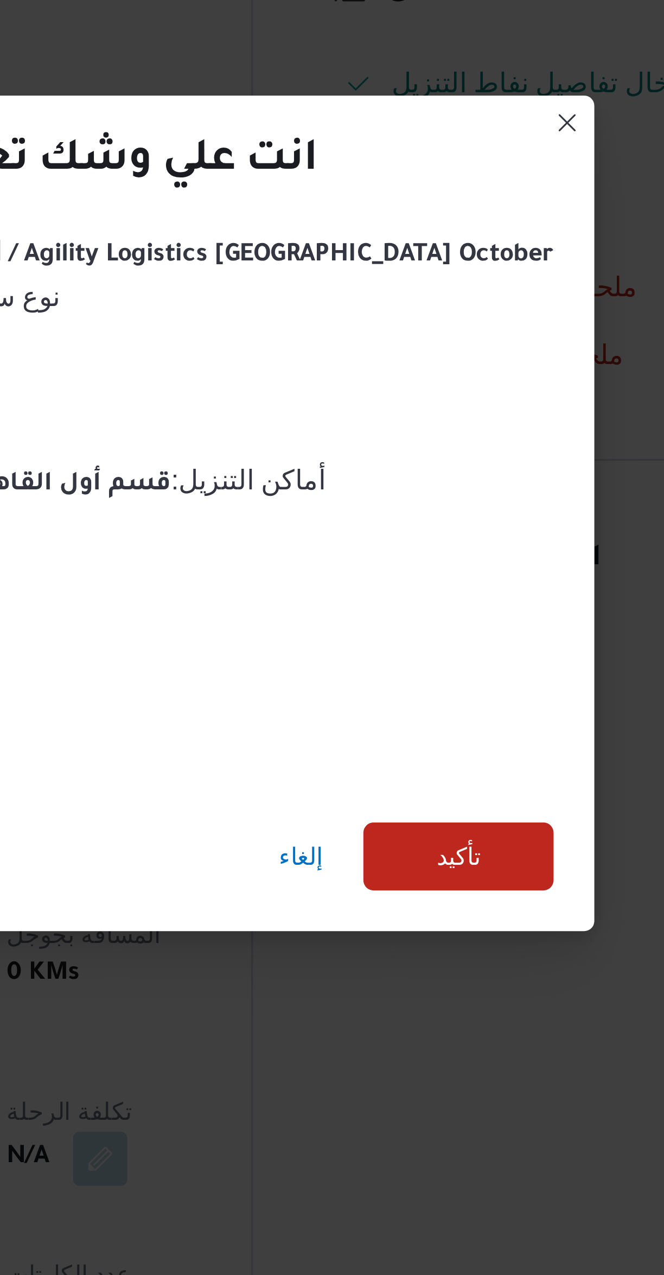
click at [452, 660] on div "الفرع : اجيليتى لوجيستيكس مصر اكتوبر / Agility Logistics Egypt October نوع سيار…" at bounding box center [332, 572] width 319 height 176
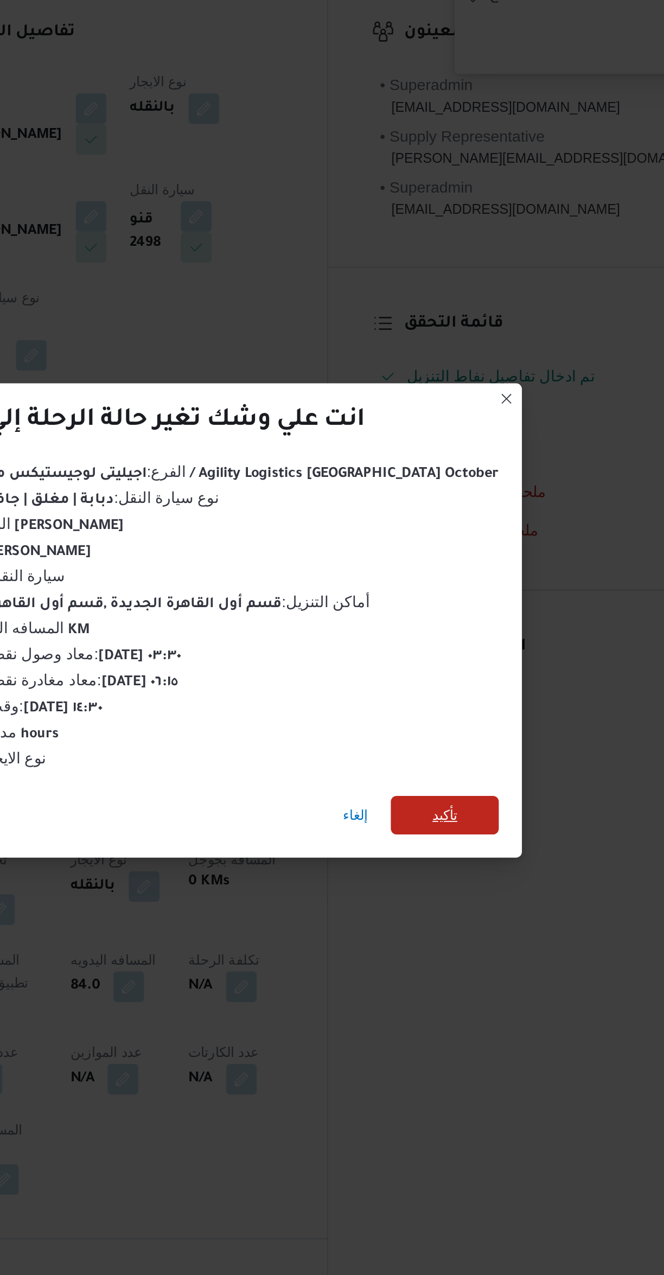
click at [449, 707] on div "إلغاء تأكيد" at bounding box center [331, 685] width 345 height 43
click at [454, 690] on span "تأكيد" at bounding box center [461, 683] width 14 height 13
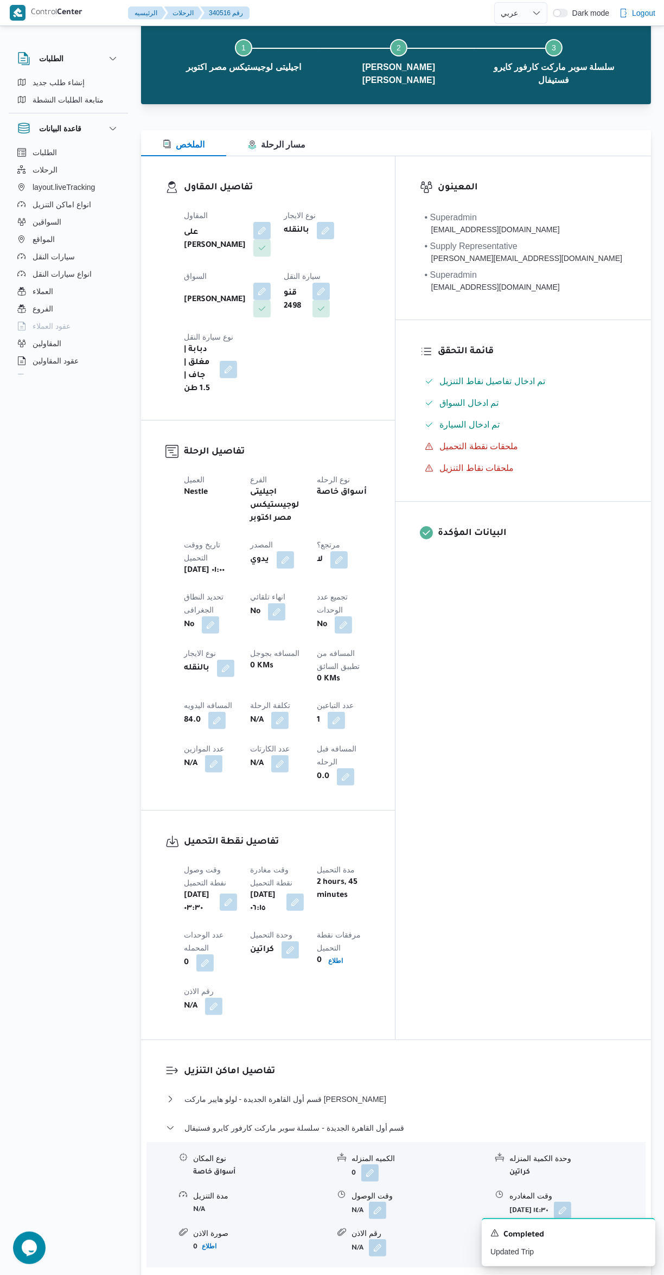
scroll to position [103, 0]
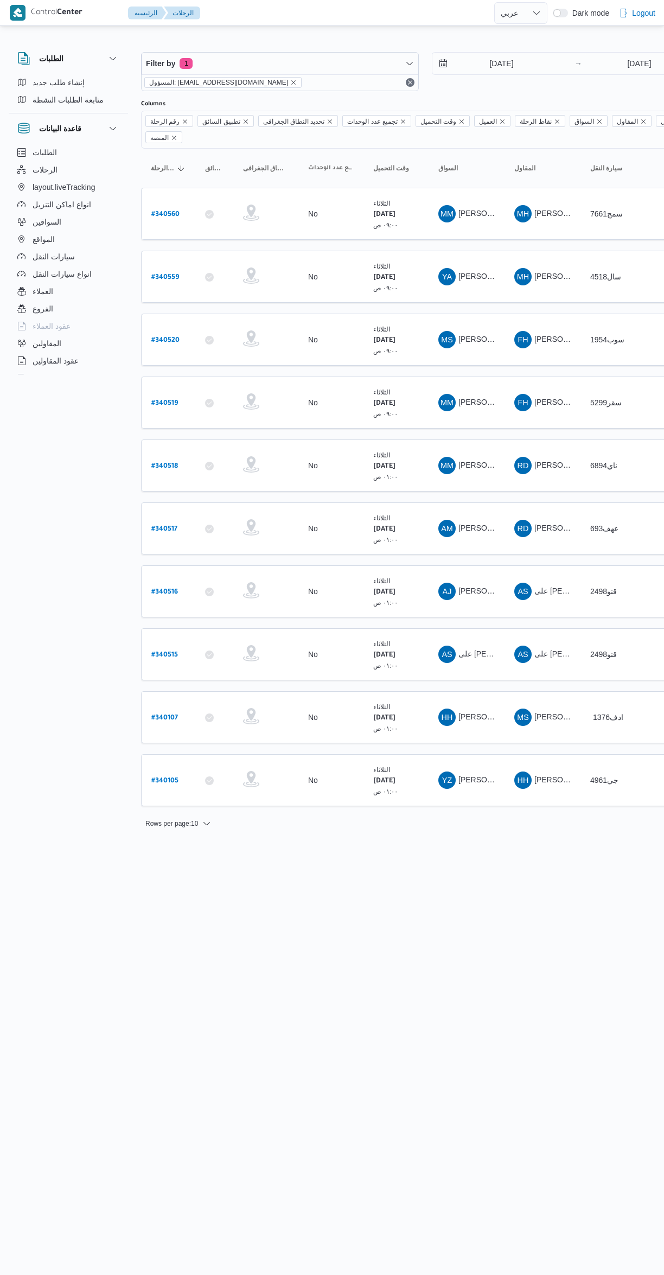
select select "ar"
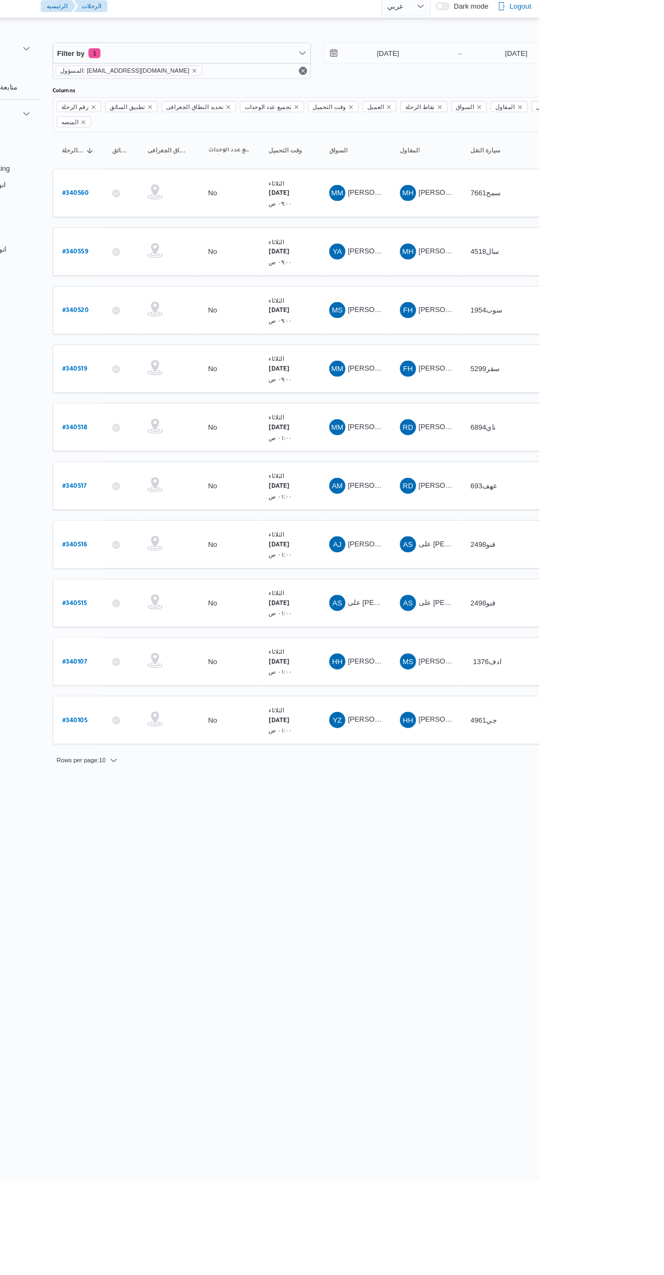
click at [171, 526] on b "# 340517" at bounding box center [164, 530] width 26 height 8
select select "ar"
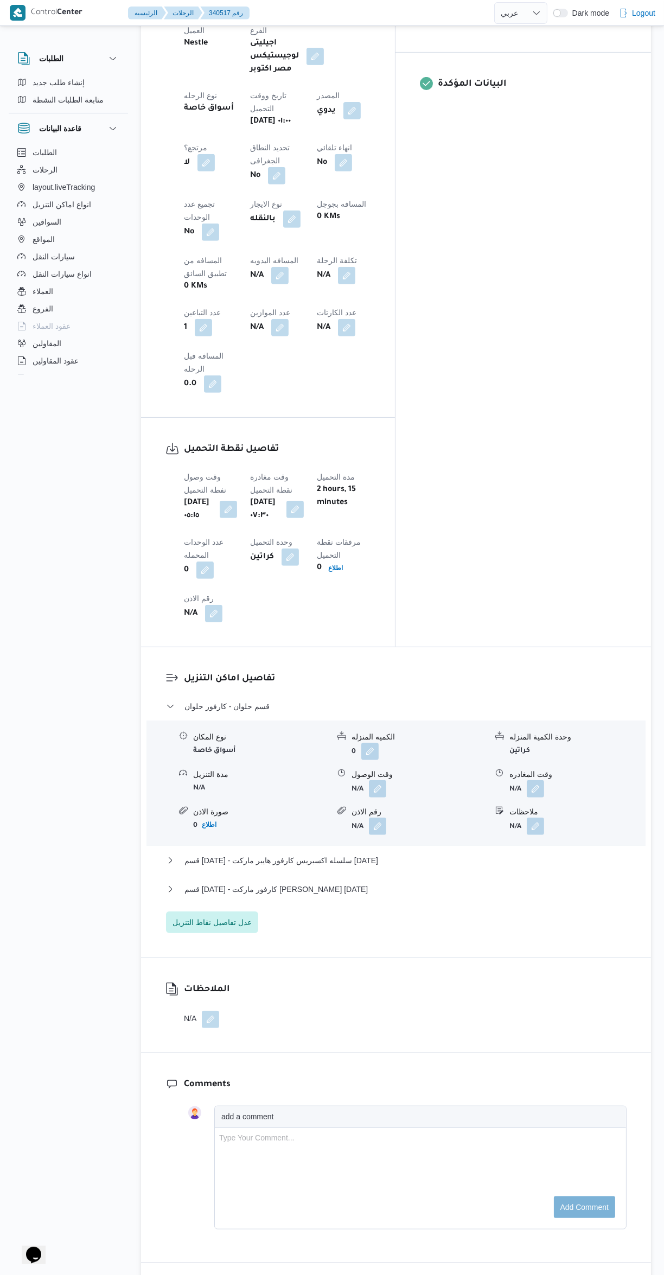
scroll to position [561, 0]
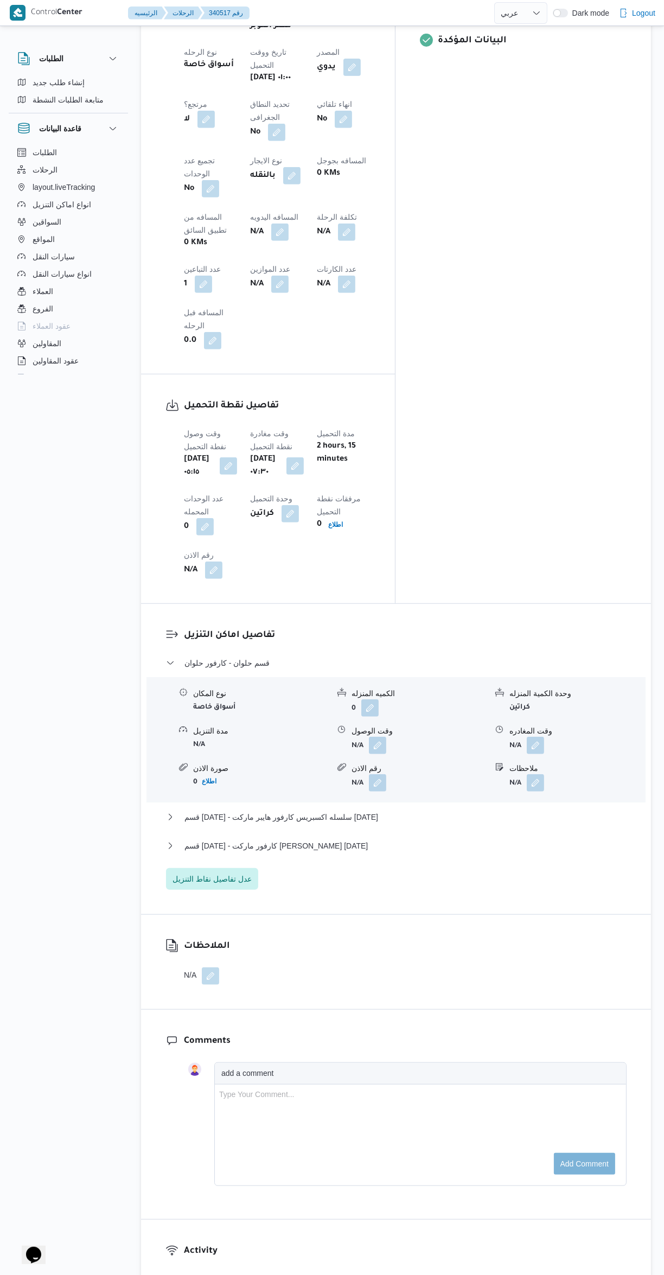
click at [378, 737] on button "button" at bounding box center [377, 745] width 17 height 17
click at [355, 597] on input "وقت الوصول" at bounding box center [348, 598] width 123 height 22
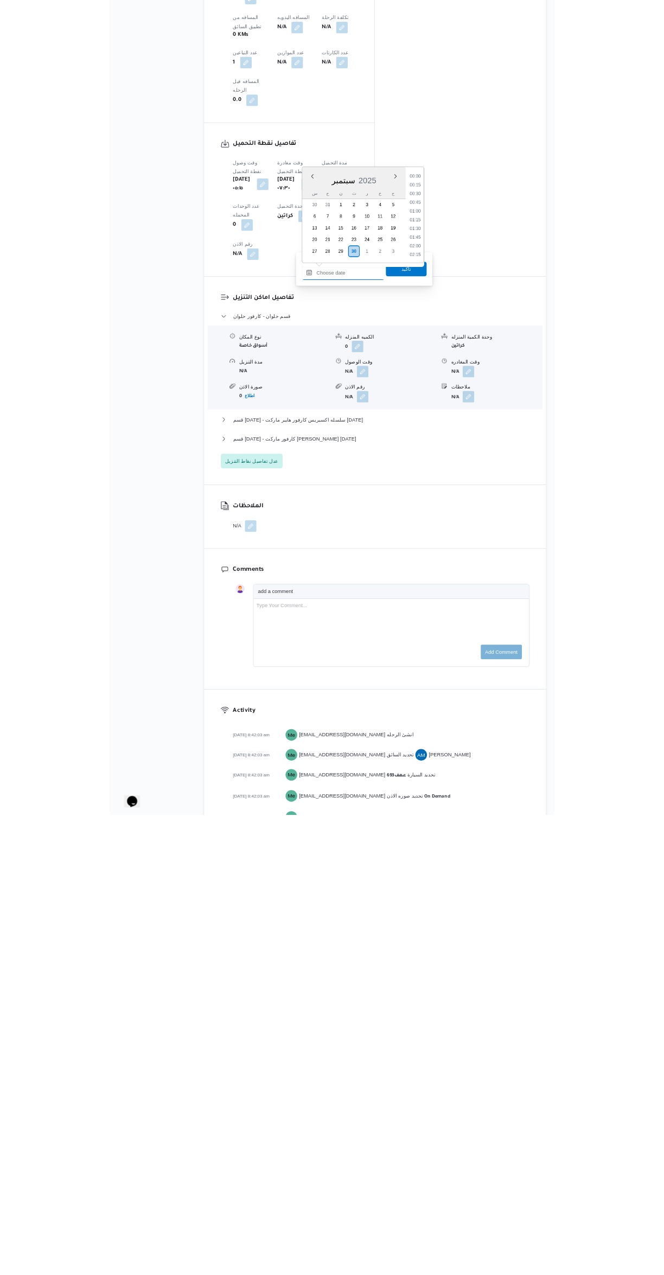
scroll to position [0, 0]
